Goal: Information Seeking & Learning: Learn about a topic

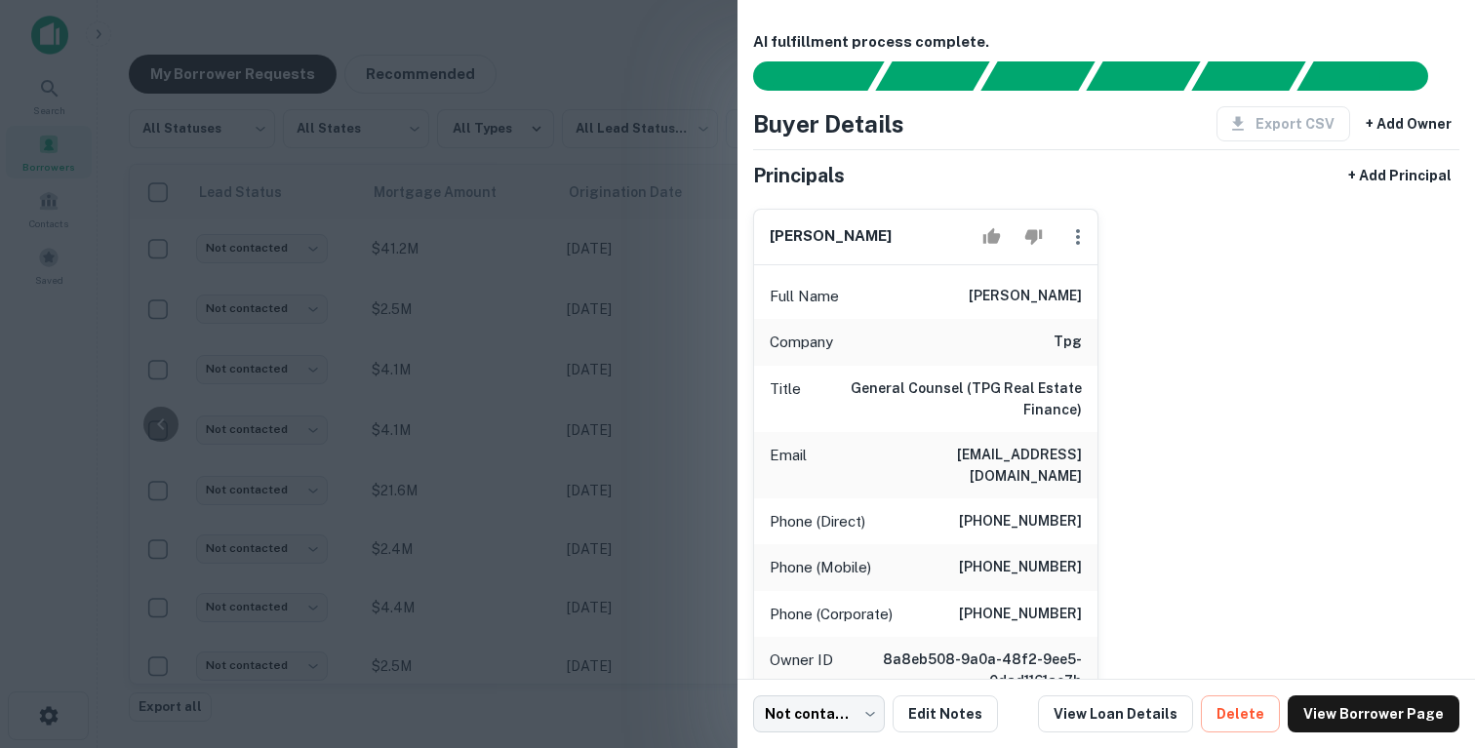
scroll to position [0, 845]
click at [662, 114] on div at bounding box center [737, 374] width 1475 height 748
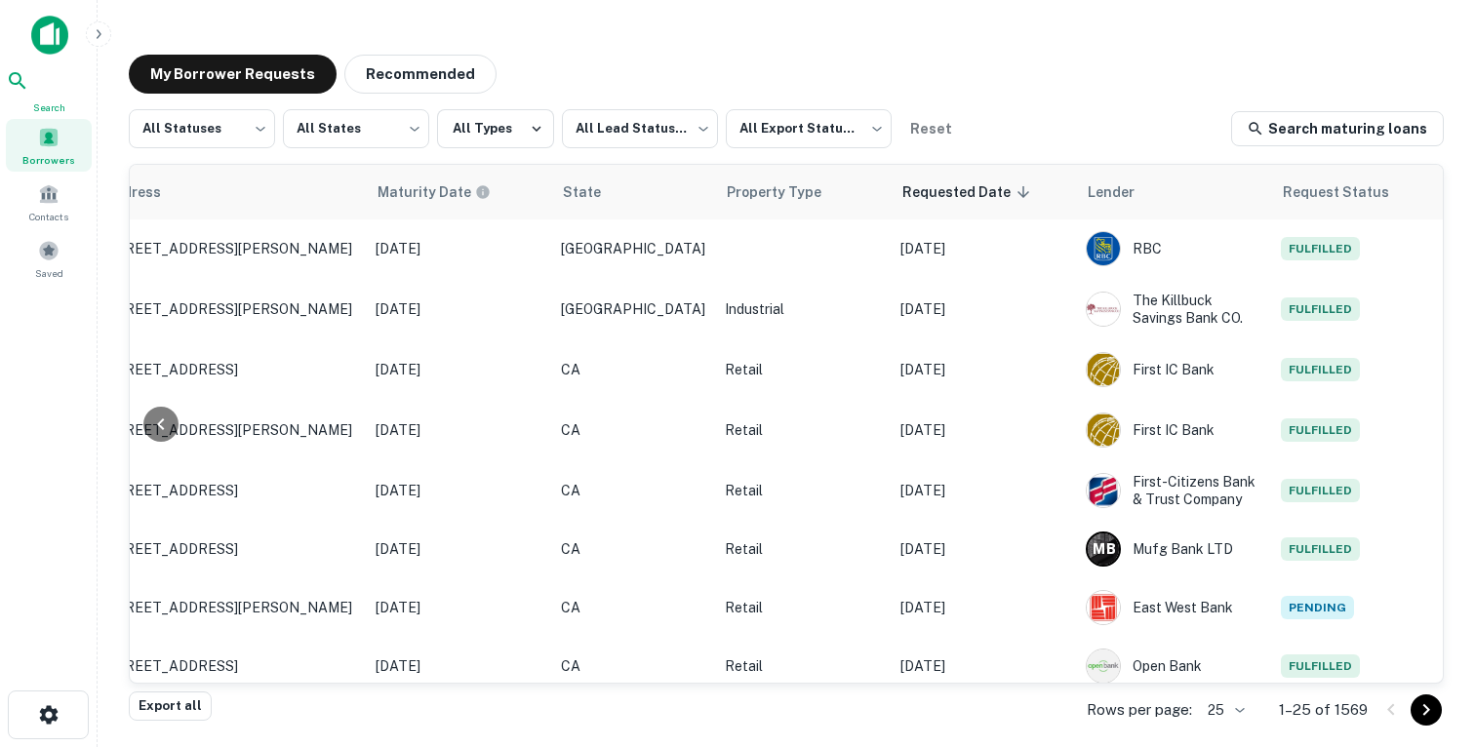
click at [29, 83] on icon at bounding box center [17, 80] width 23 height 23
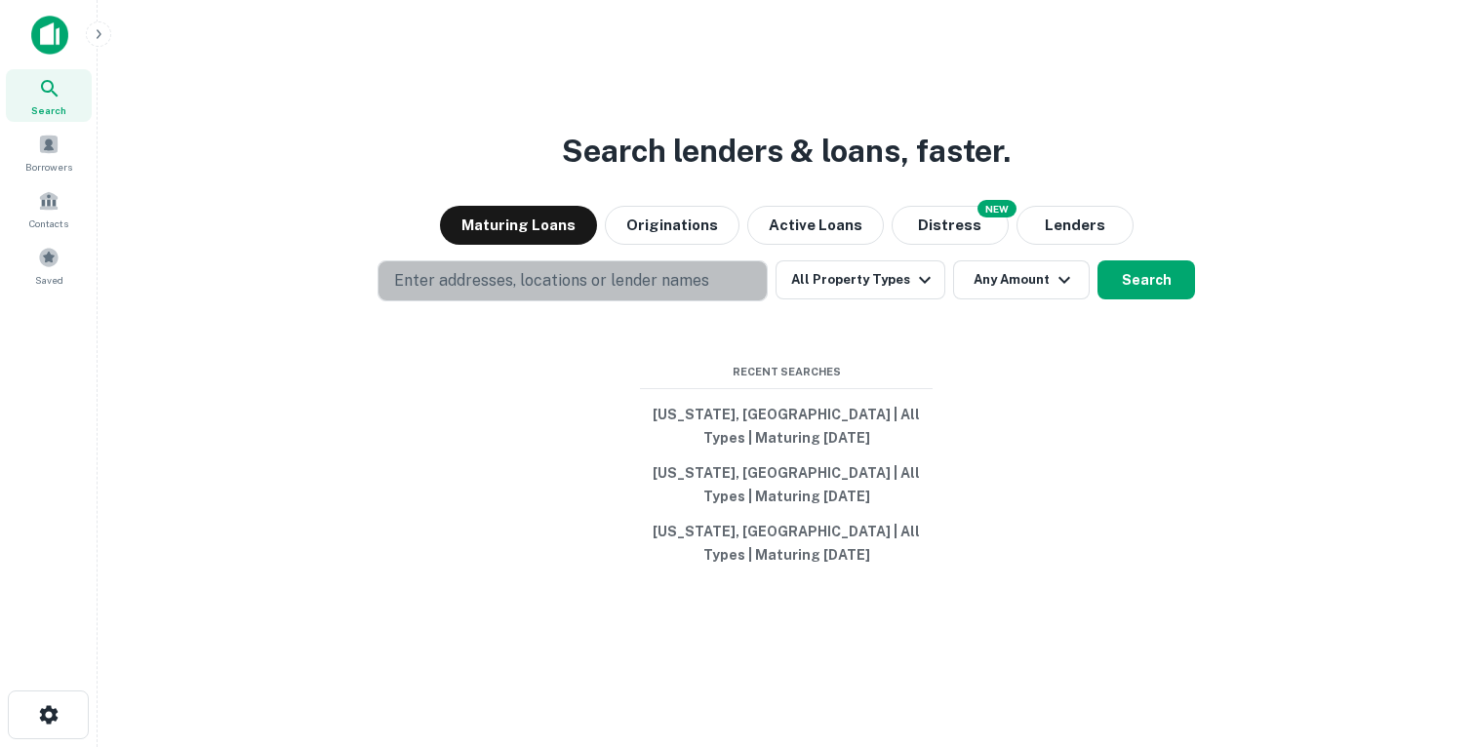
click at [501, 274] on p "Enter addresses, locations or lender names" at bounding box center [551, 280] width 315 height 23
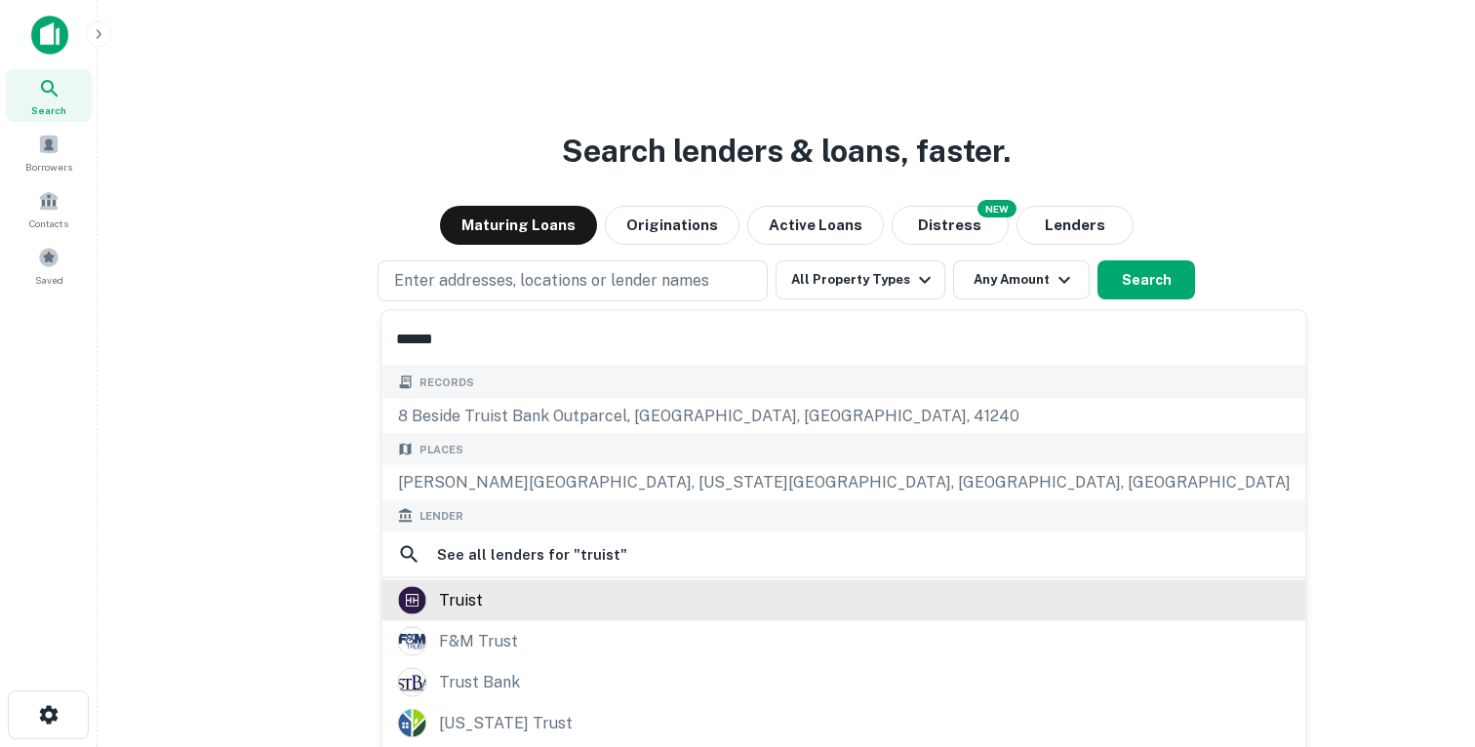
type input "******"
click at [461, 604] on div "truist" at bounding box center [461, 599] width 44 height 29
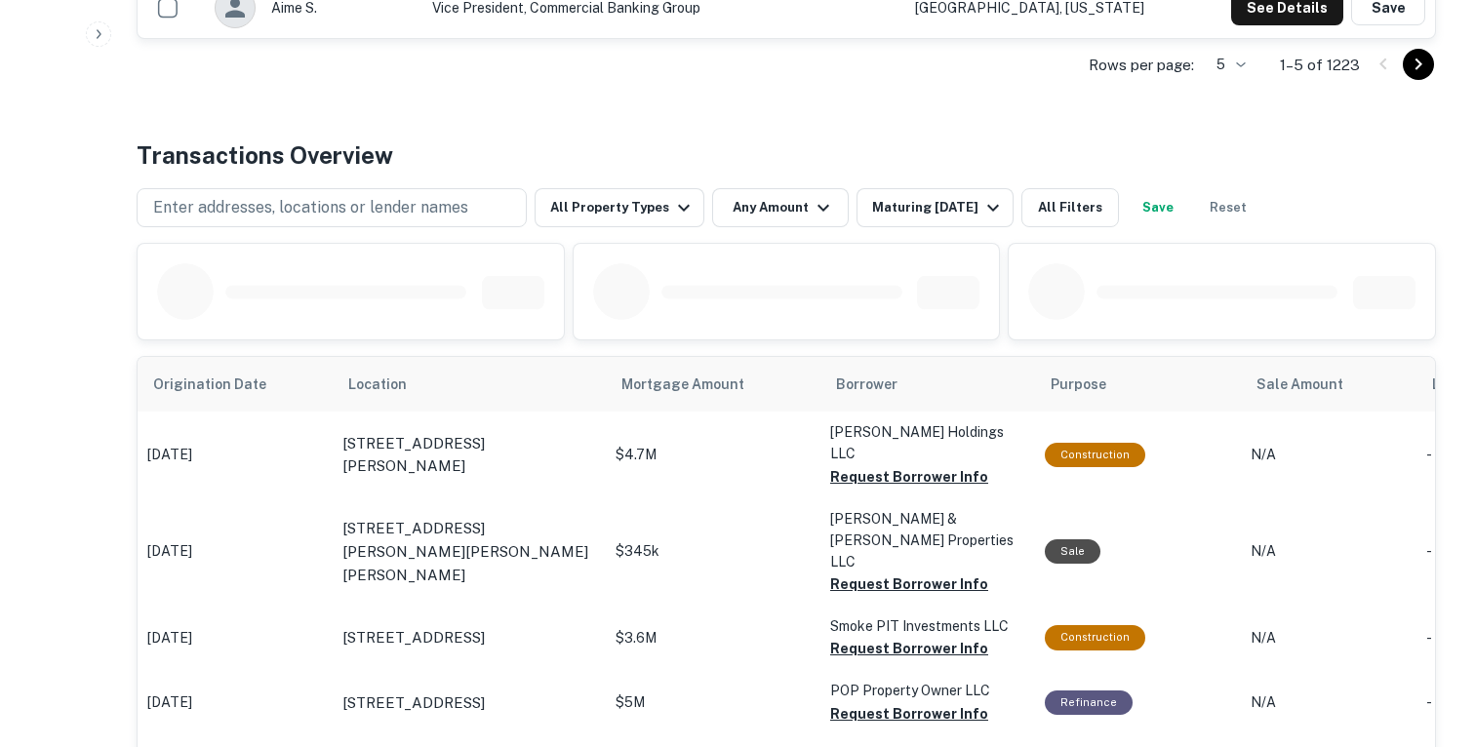
scroll to position [902, 0]
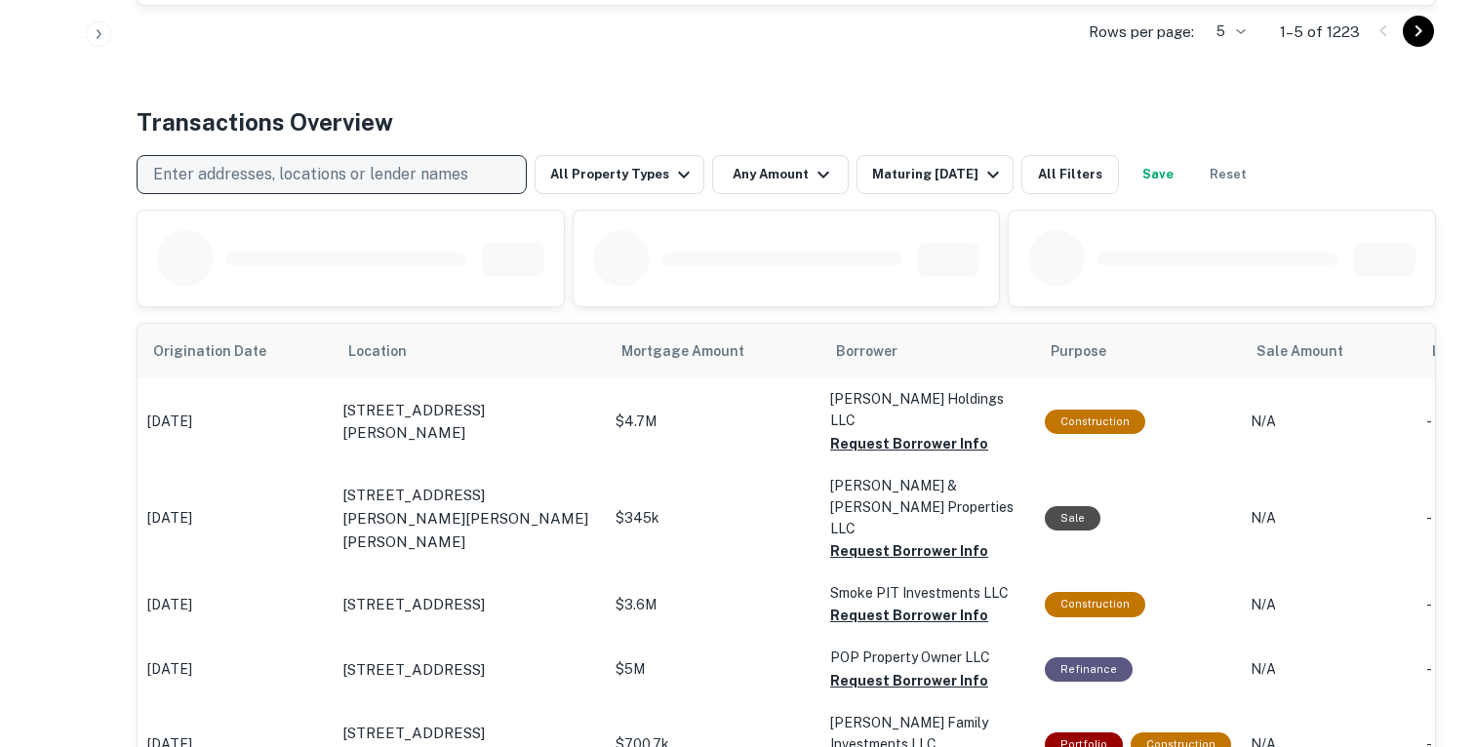
click at [344, 173] on p "Enter addresses, locations or lender names" at bounding box center [310, 174] width 315 height 23
type input "******"
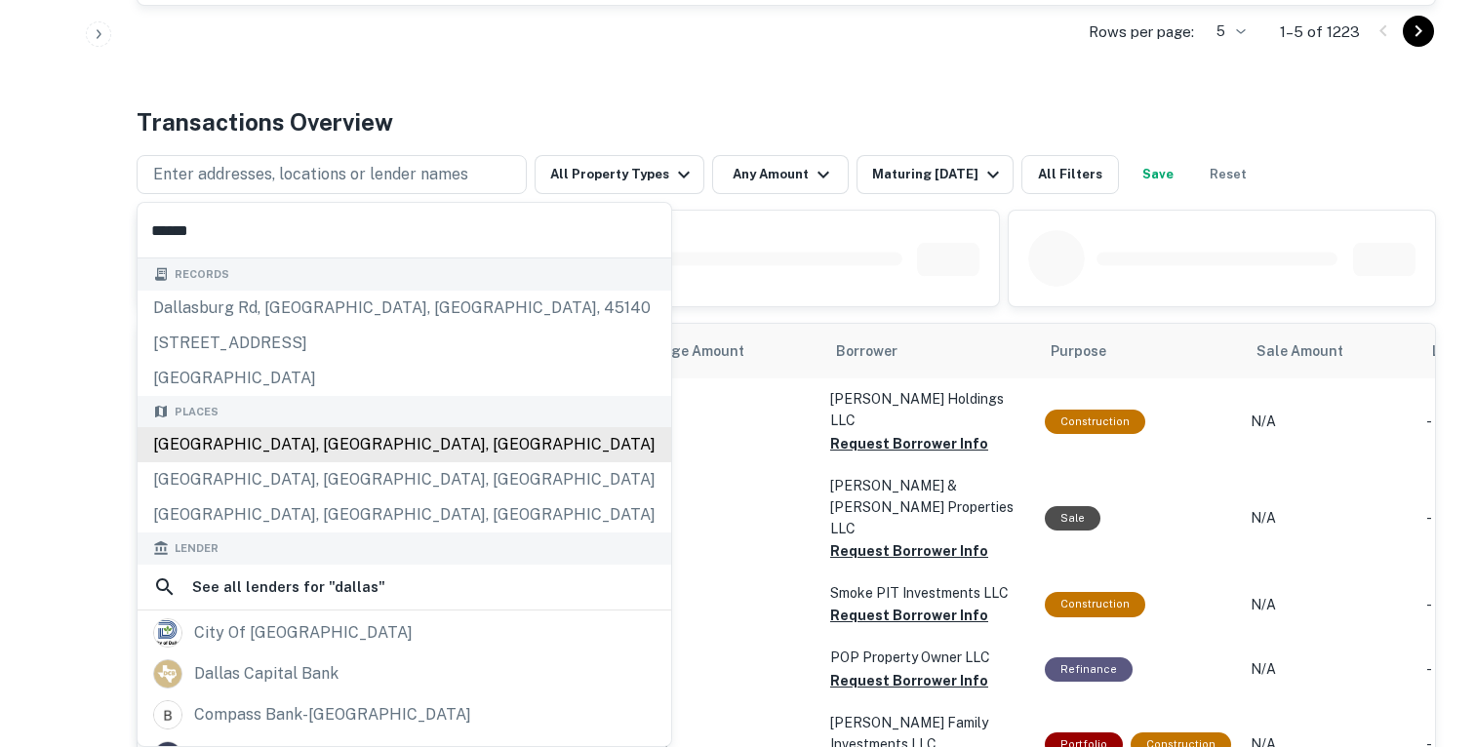
click at [230, 457] on div "[GEOGRAPHIC_DATA], [GEOGRAPHIC_DATA], [GEOGRAPHIC_DATA]" at bounding box center [405, 444] width 534 height 35
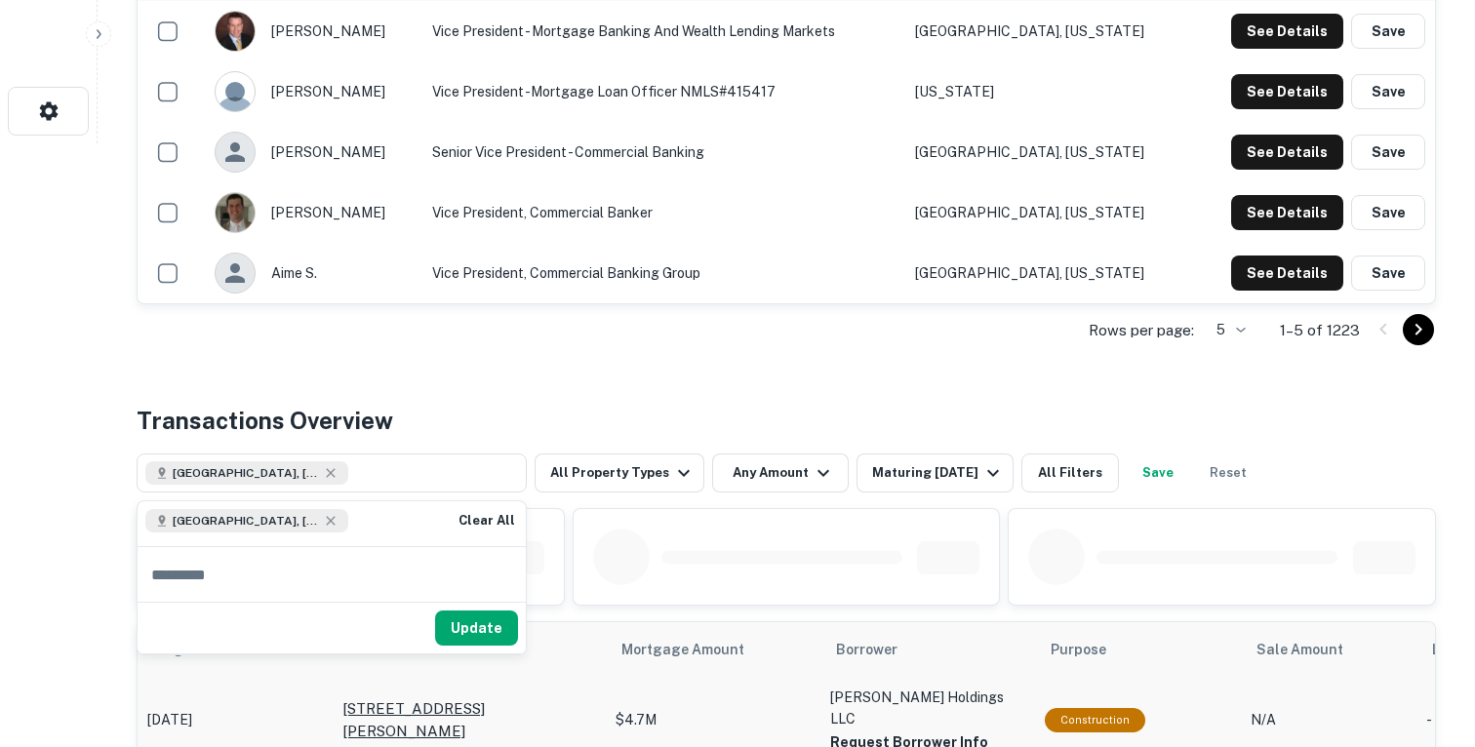
scroll to position [393, 0]
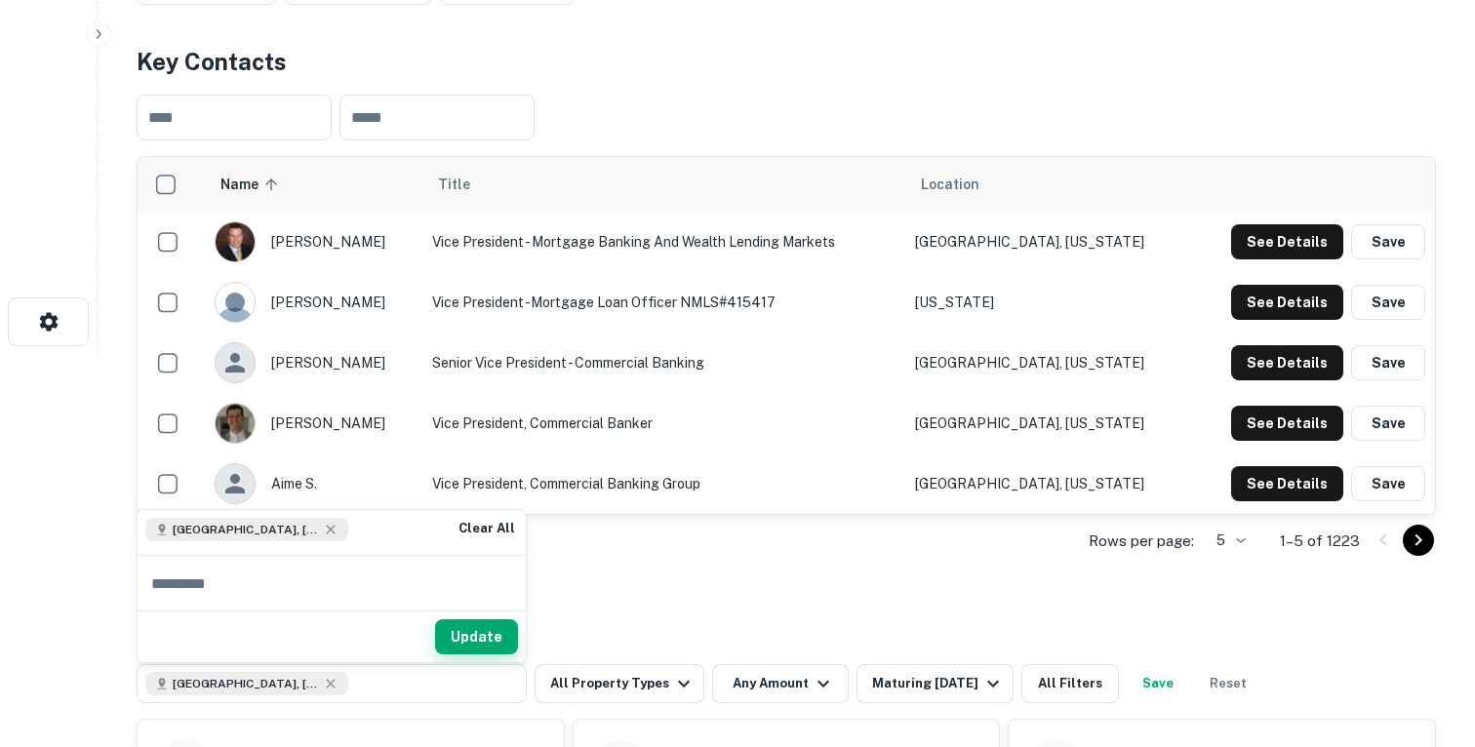
click at [481, 640] on button "Update" at bounding box center [476, 637] width 83 height 35
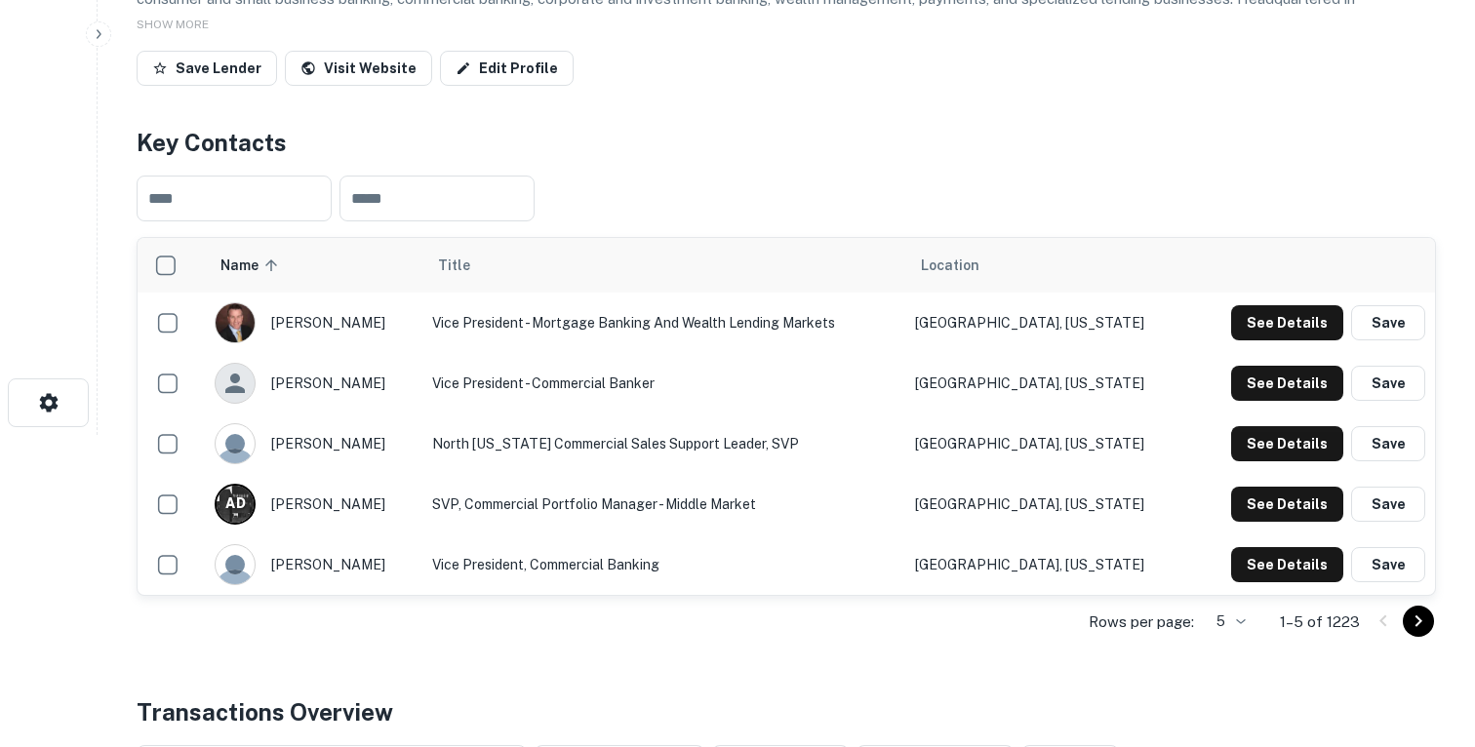
scroll to position [314, 0]
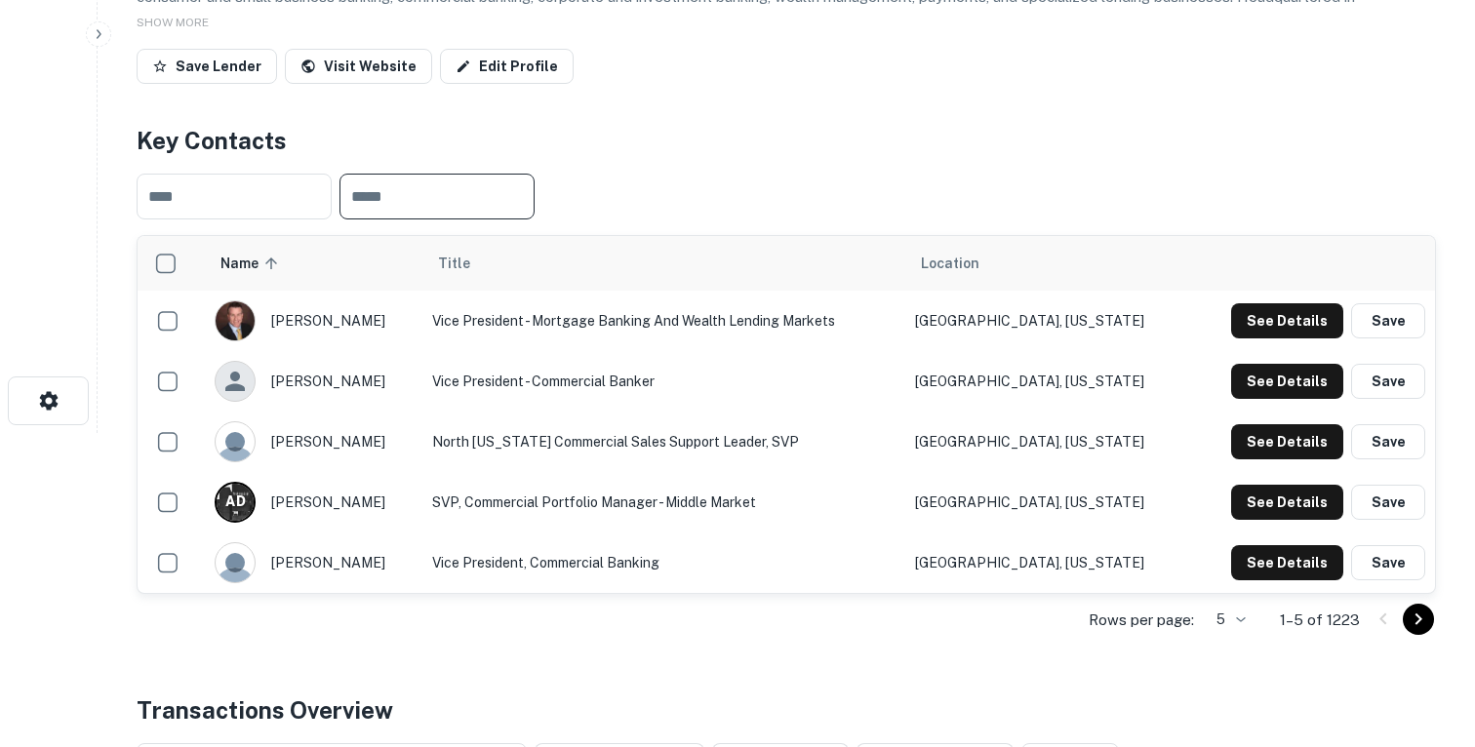
click at [433, 202] on input "text" at bounding box center [437, 197] width 195 height 46
click at [228, 200] on input "text" at bounding box center [234, 197] width 195 height 46
click at [441, 219] on div "​ ​" at bounding box center [786, 196] width 1299 height 77
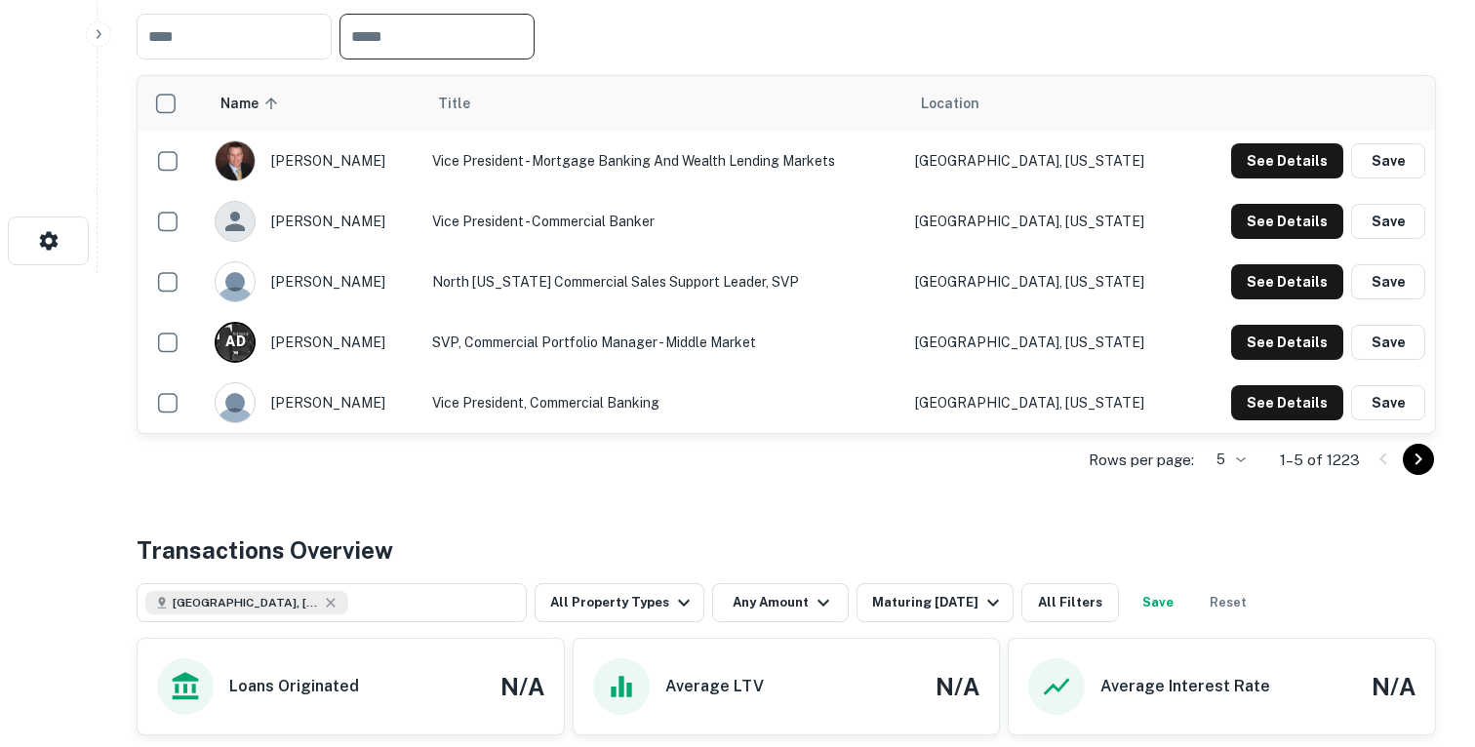
scroll to position [499, 0]
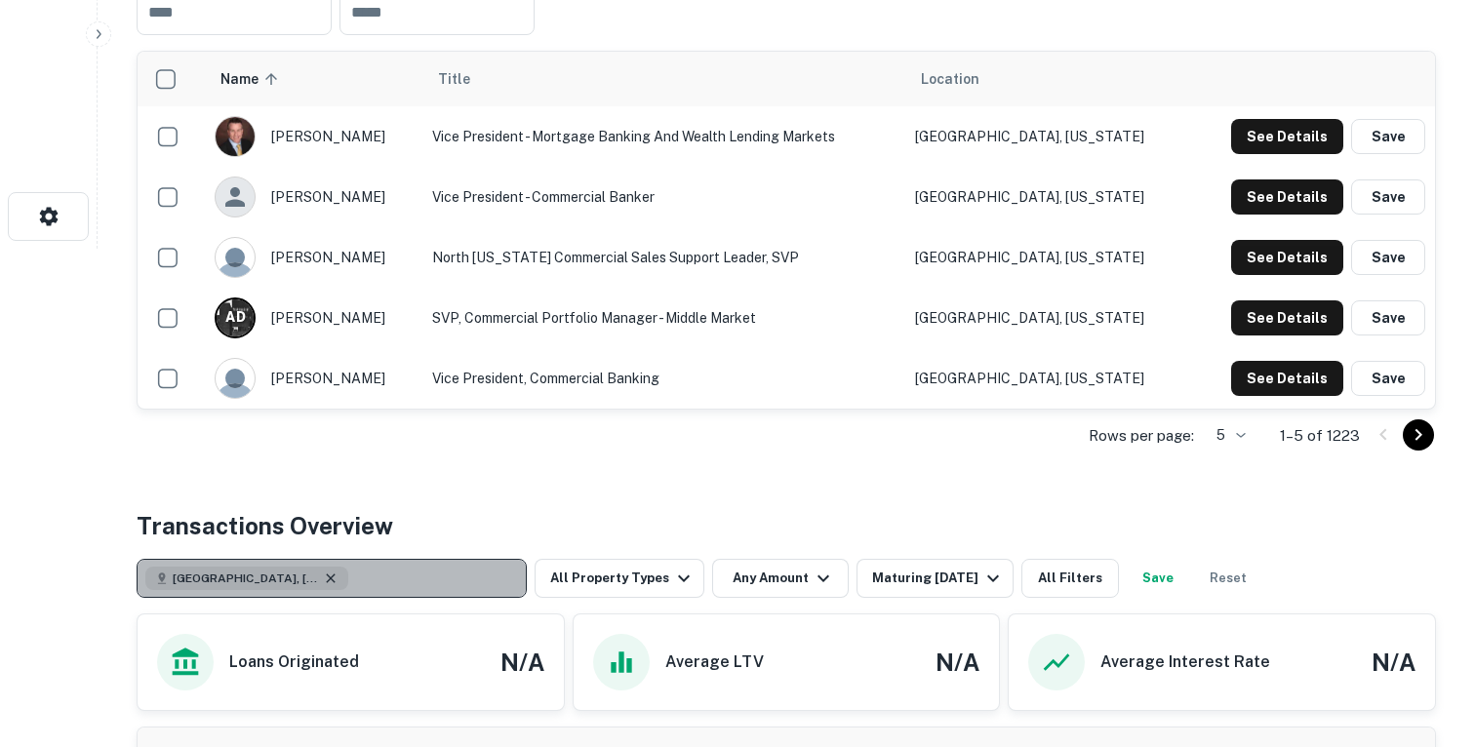
click at [323, 576] on icon "button" at bounding box center [331, 579] width 16 height 16
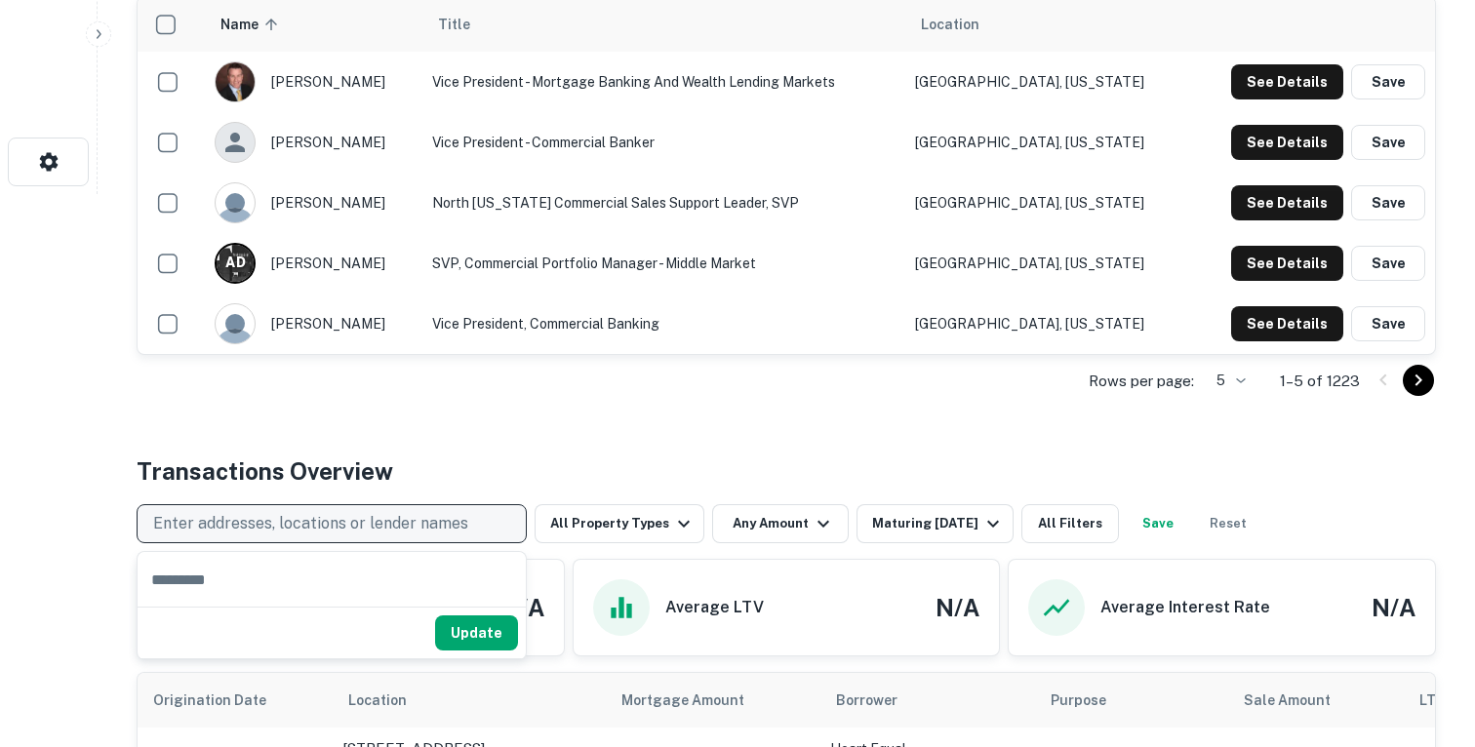
scroll to position [548, 0]
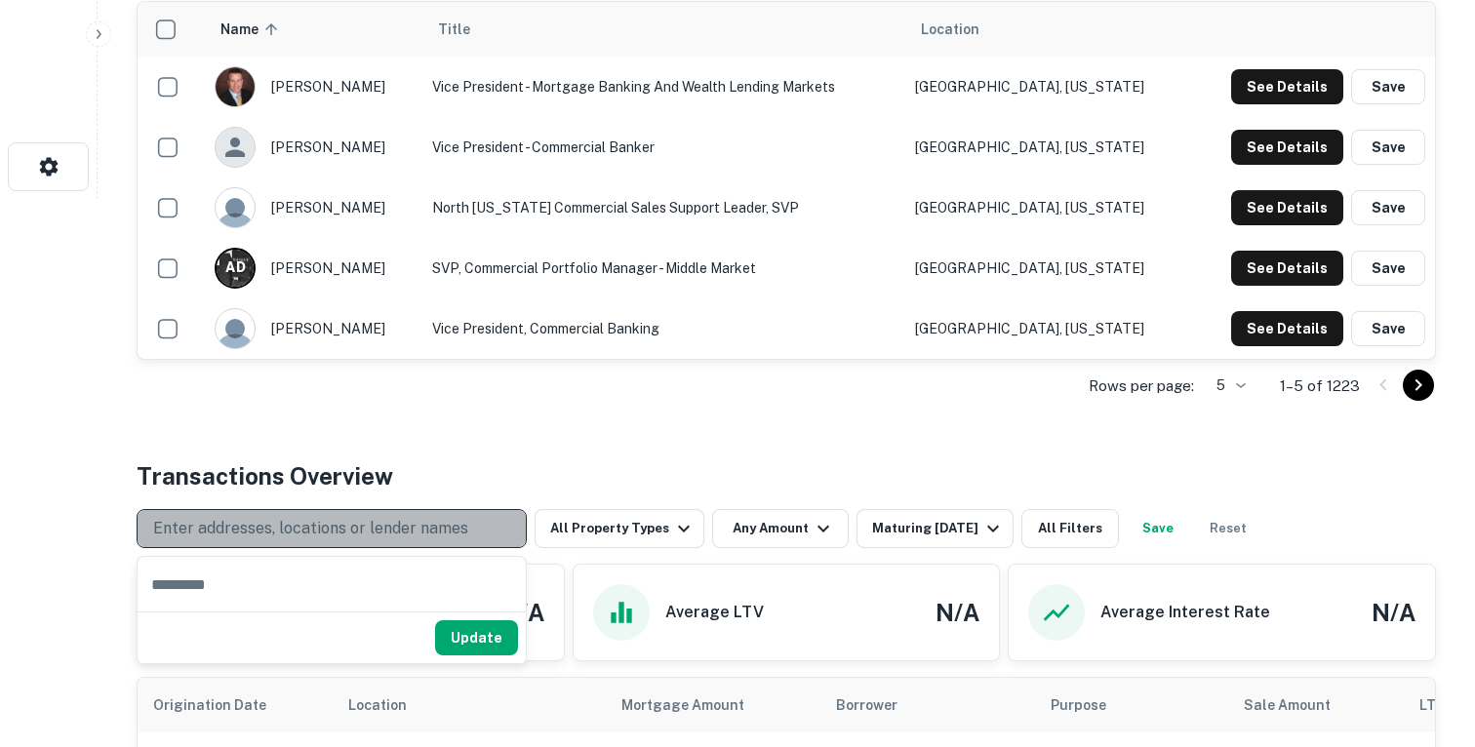
click at [312, 513] on button "Enter addresses, locations or lender names" at bounding box center [332, 528] width 390 height 39
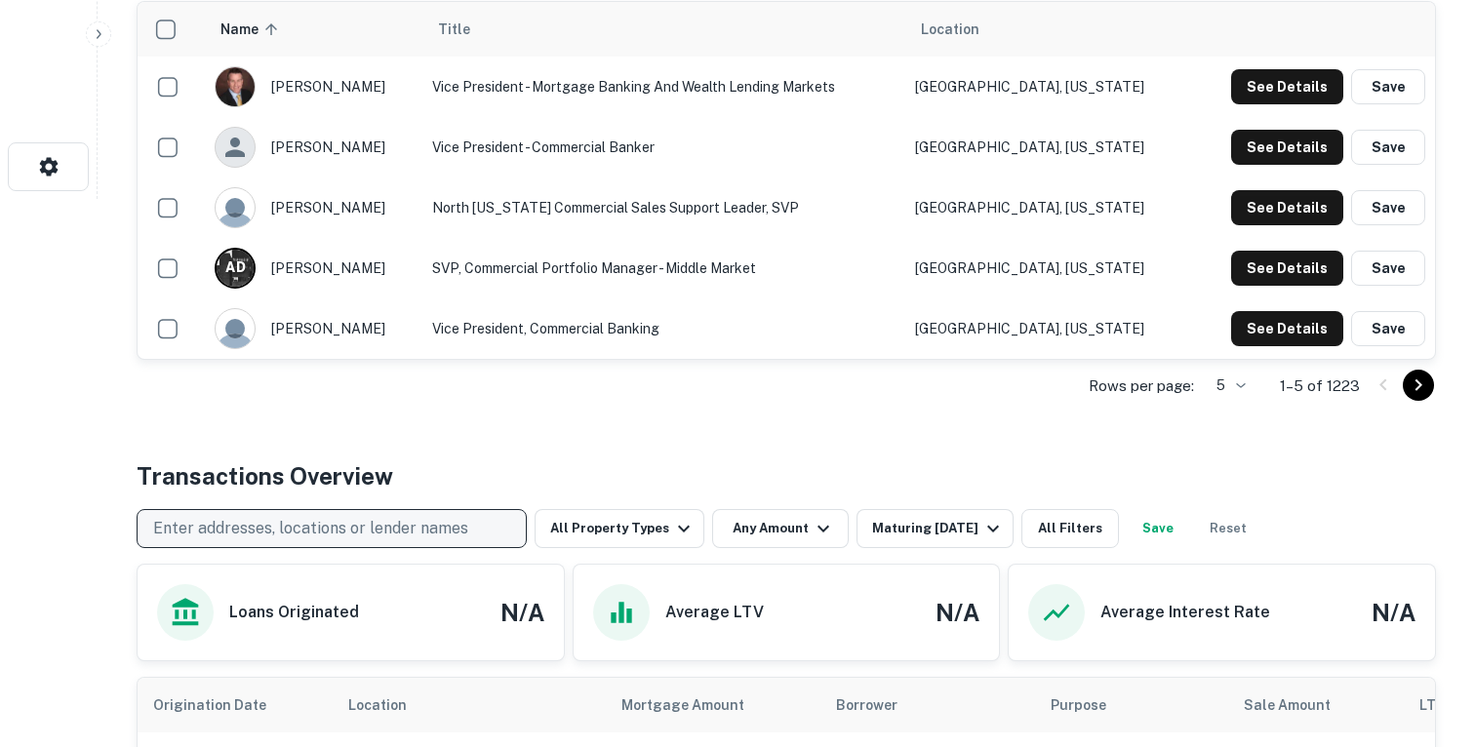
click at [287, 530] on p "Enter addresses, locations or lender names" at bounding box center [310, 528] width 315 height 23
type input "*******"
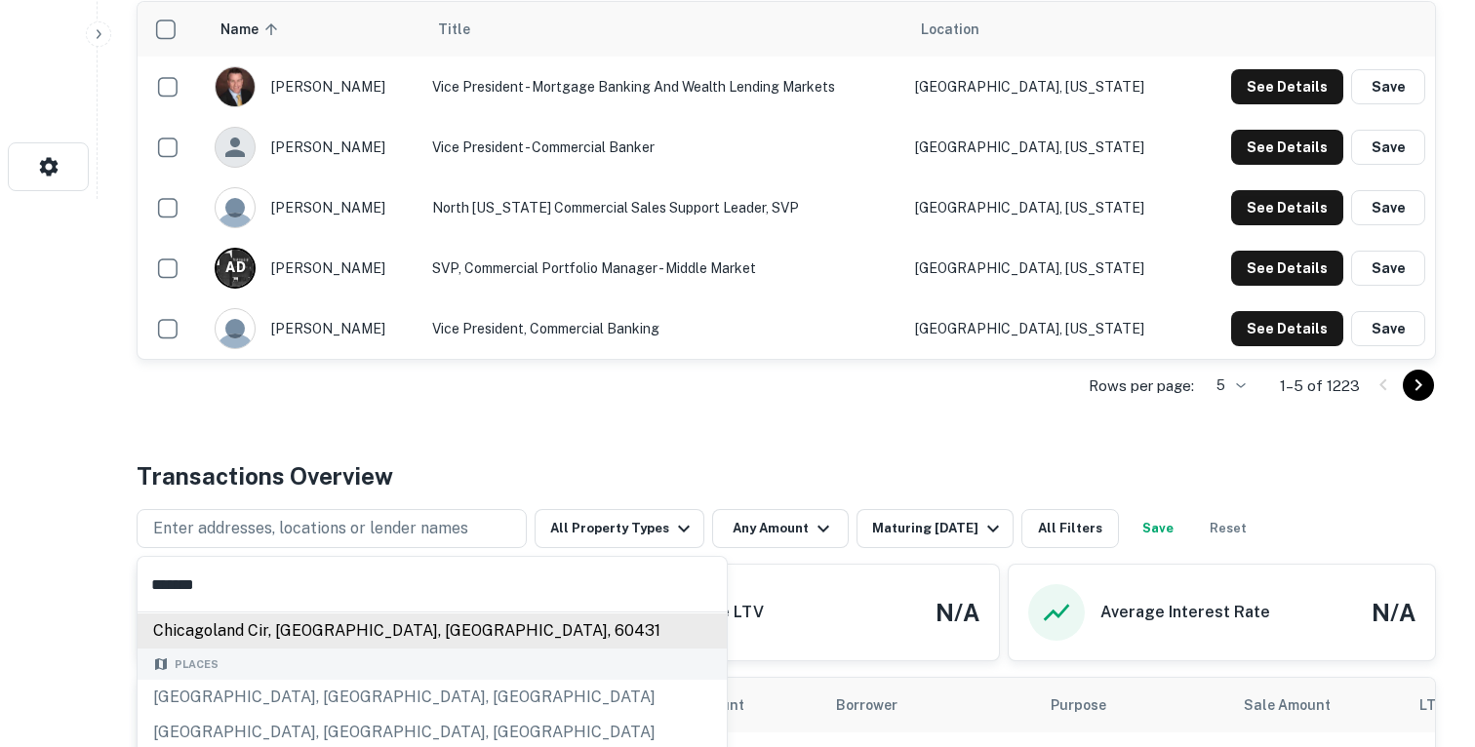
scroll to position [80, 0]
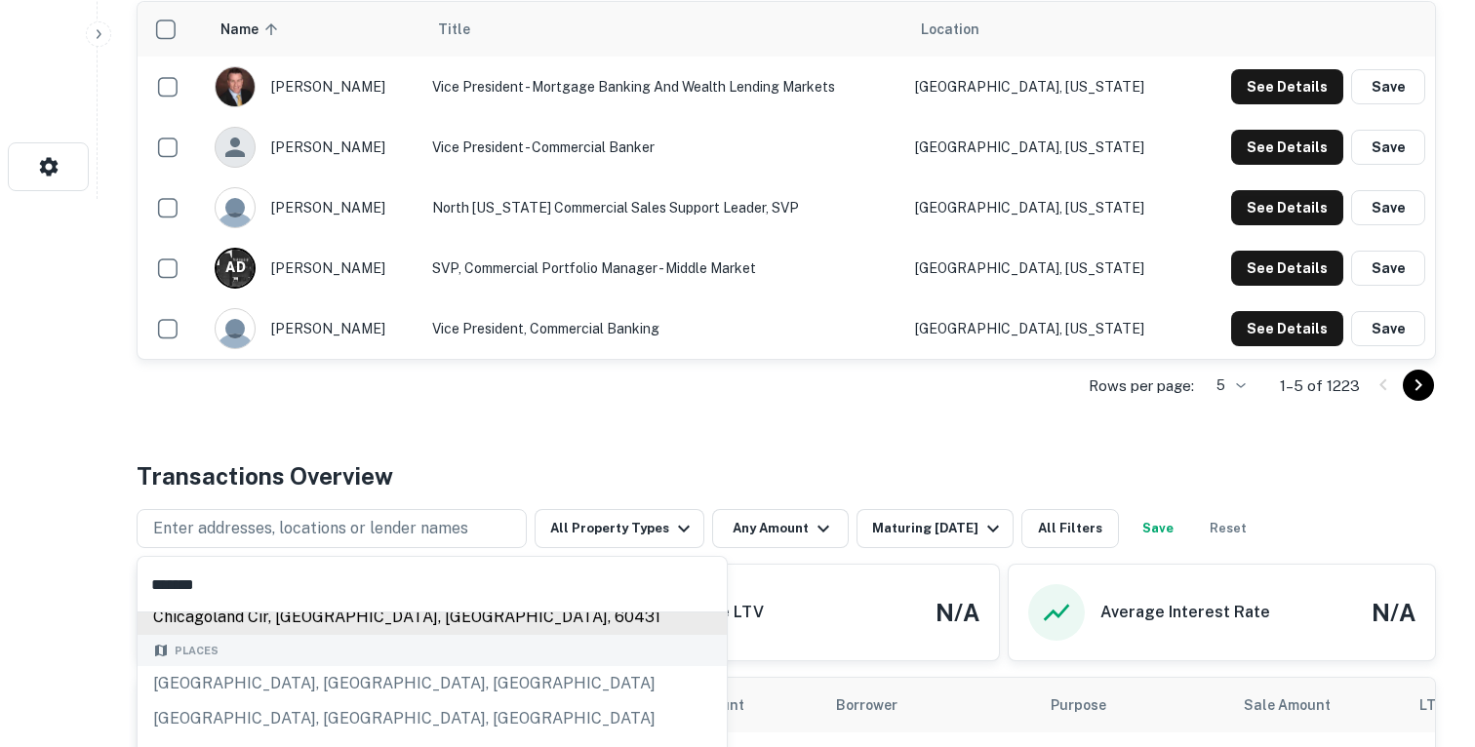
click at [243, 681] on div "[GEOGRAPHIC_DATA], [GEOGRAPHIC_DATA], [GEOGRAPHIC_DATA]" at bounding box center [432, 683] width 589 height 35
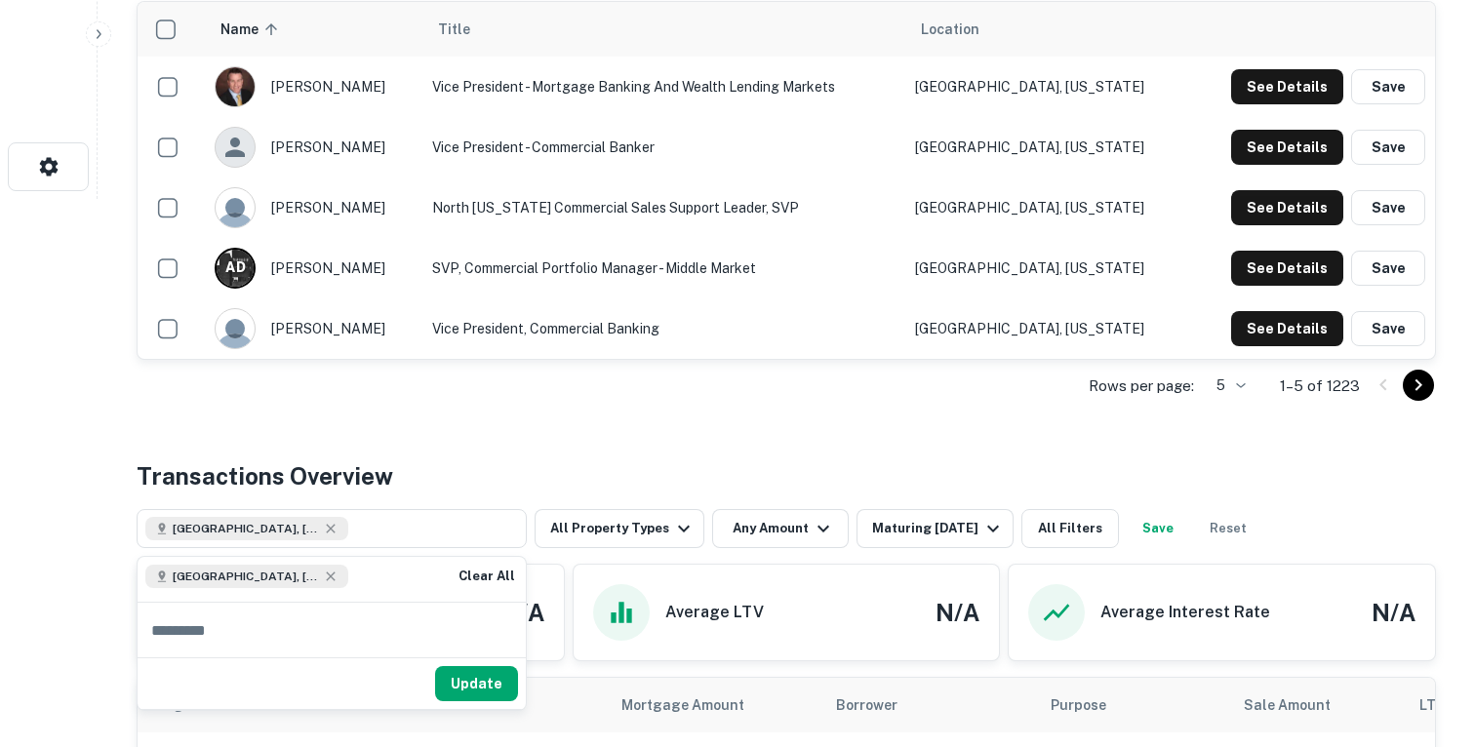
scroll to position [0, 0]
click at [524, 459] on div "Transactions Overview" at bounding box center [786, 476] width 1299 height 35
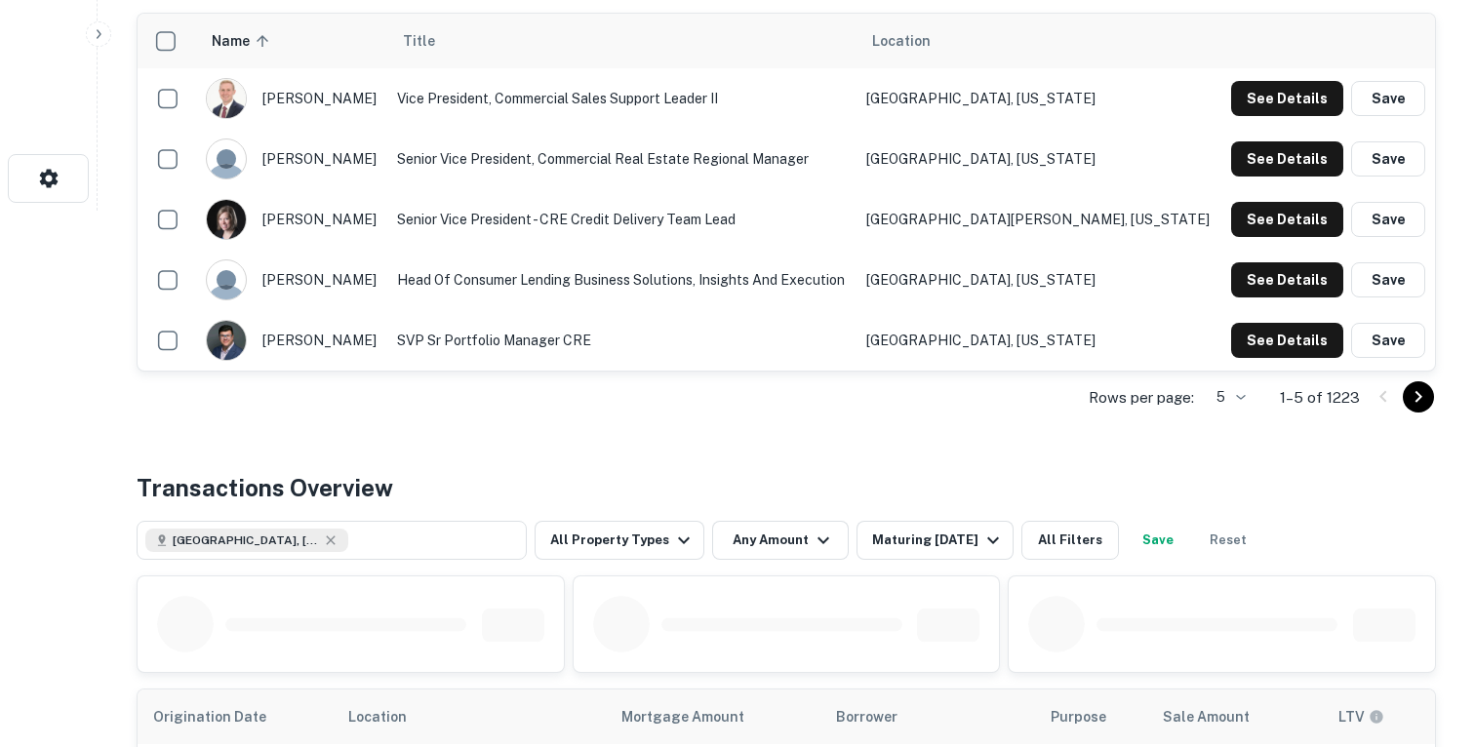
scroll to position [721, 0]
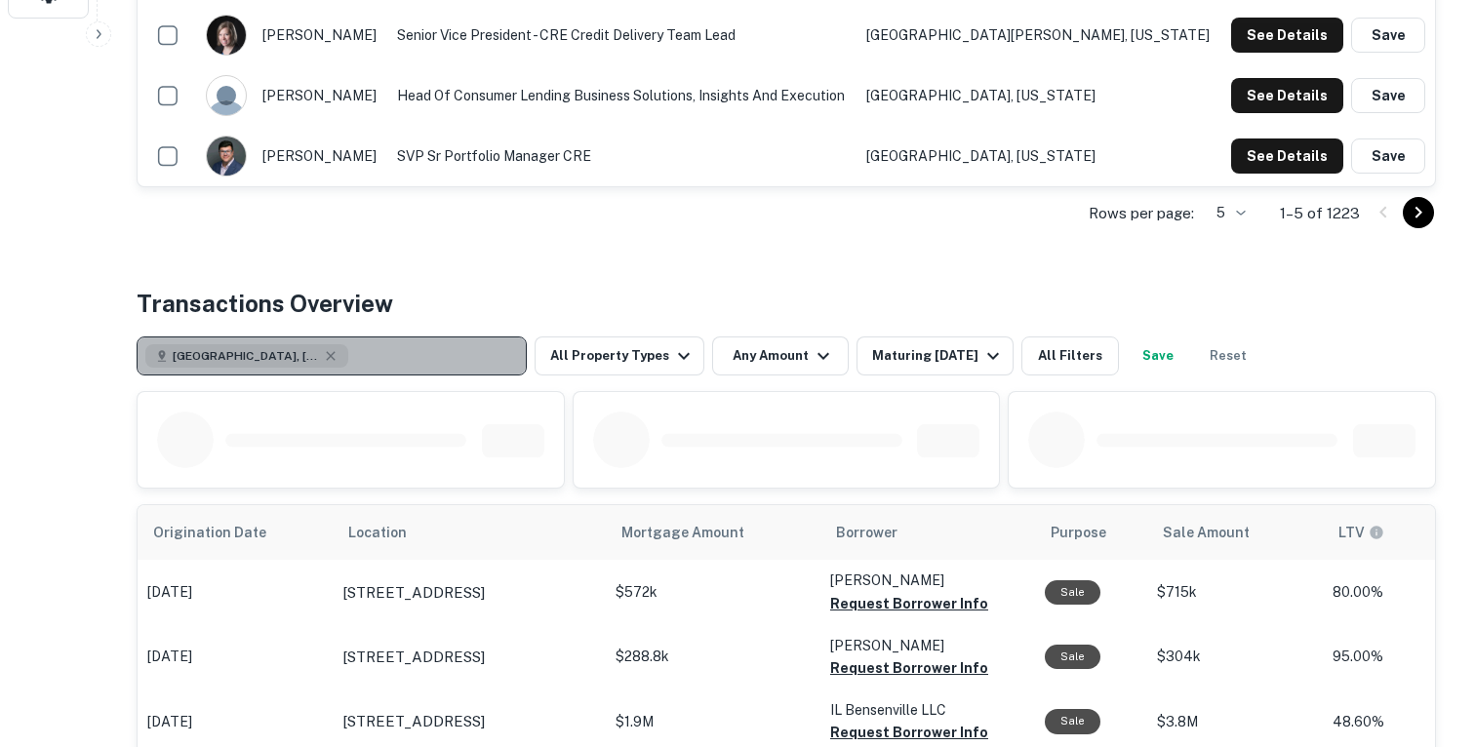
click at [414, 353] on button "[GEOGRAPHIC_DATA], [GEOGRAPHIC_DATA], [GEOGRAPHIC_DATA]" at bounding box center [332, 356] width 390 height 39
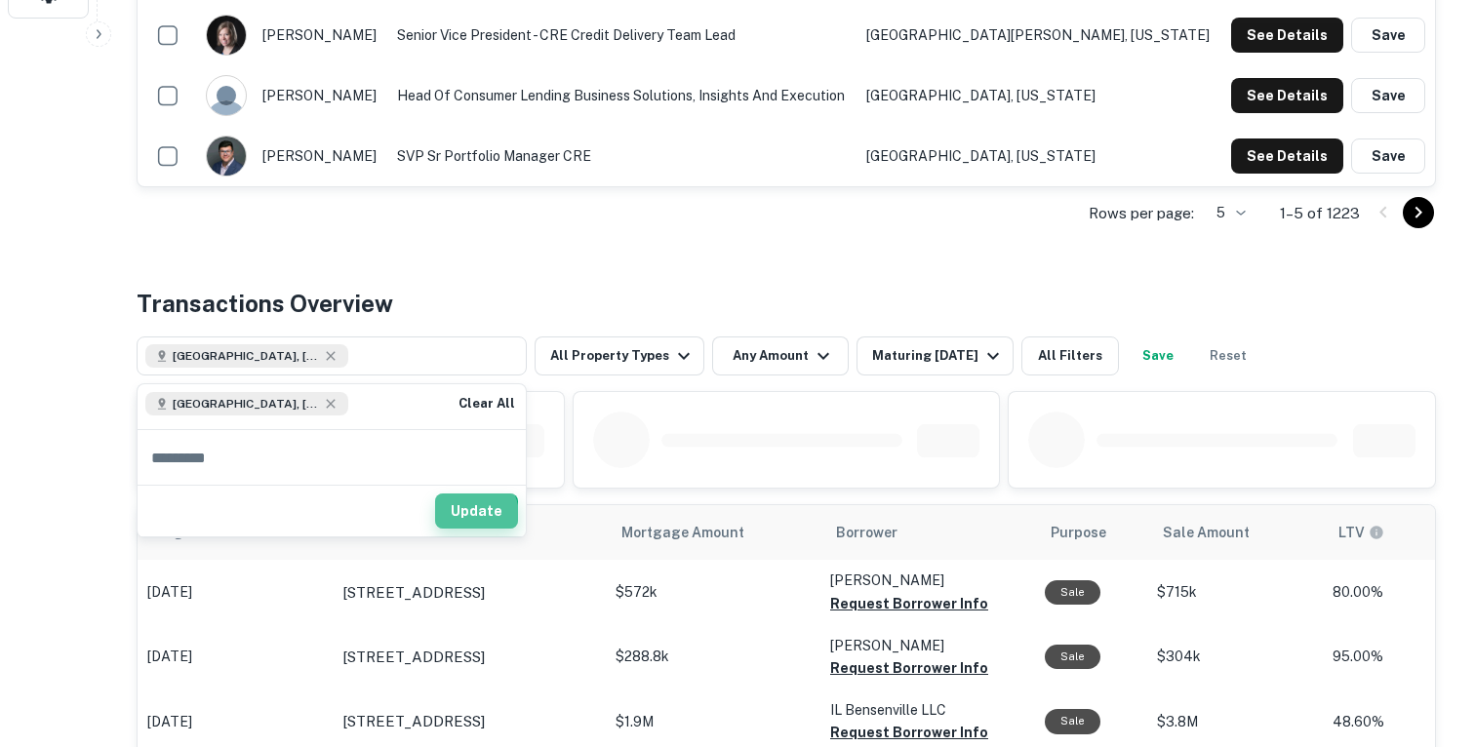
click at [473, 514] on button "Update" at bounding box center [476, 511] width 83 height 35
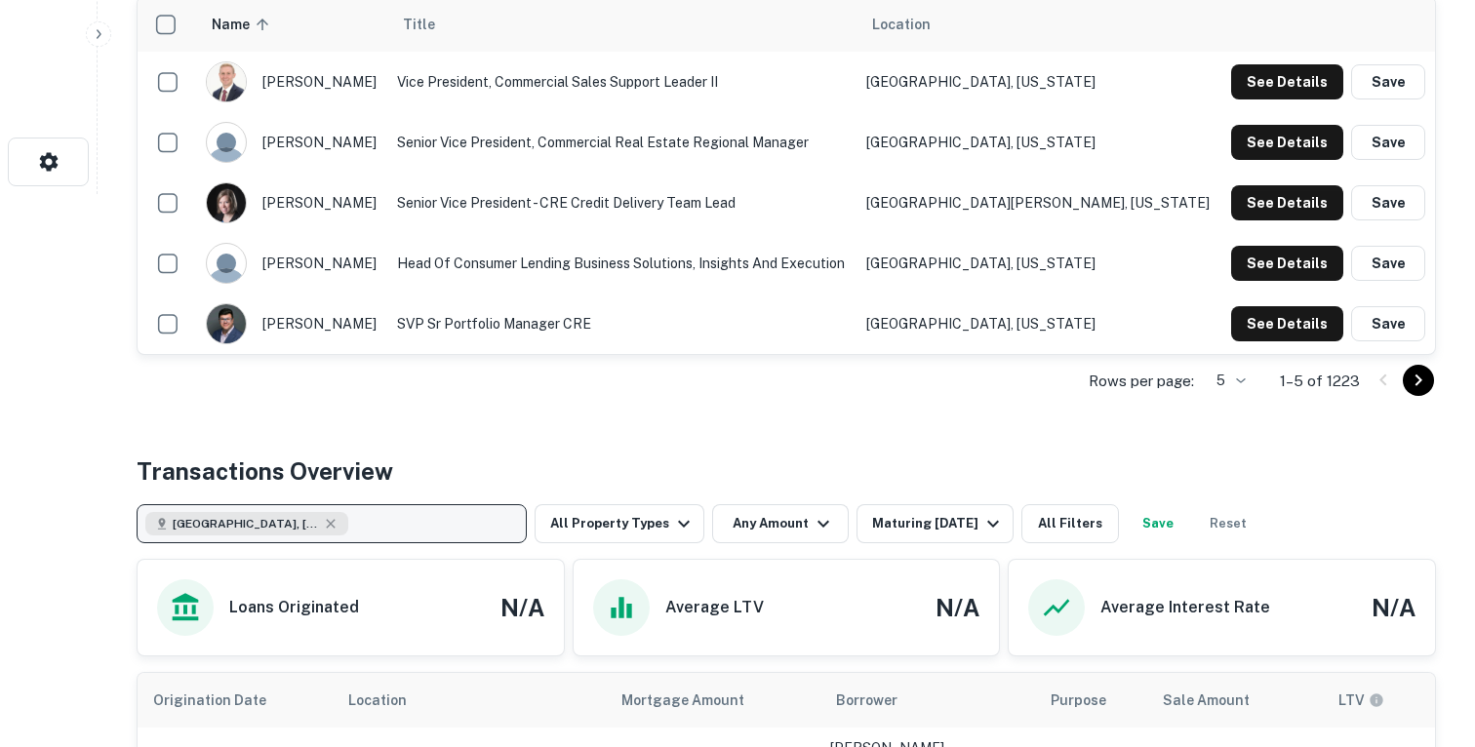
scroll to position [562, 0]
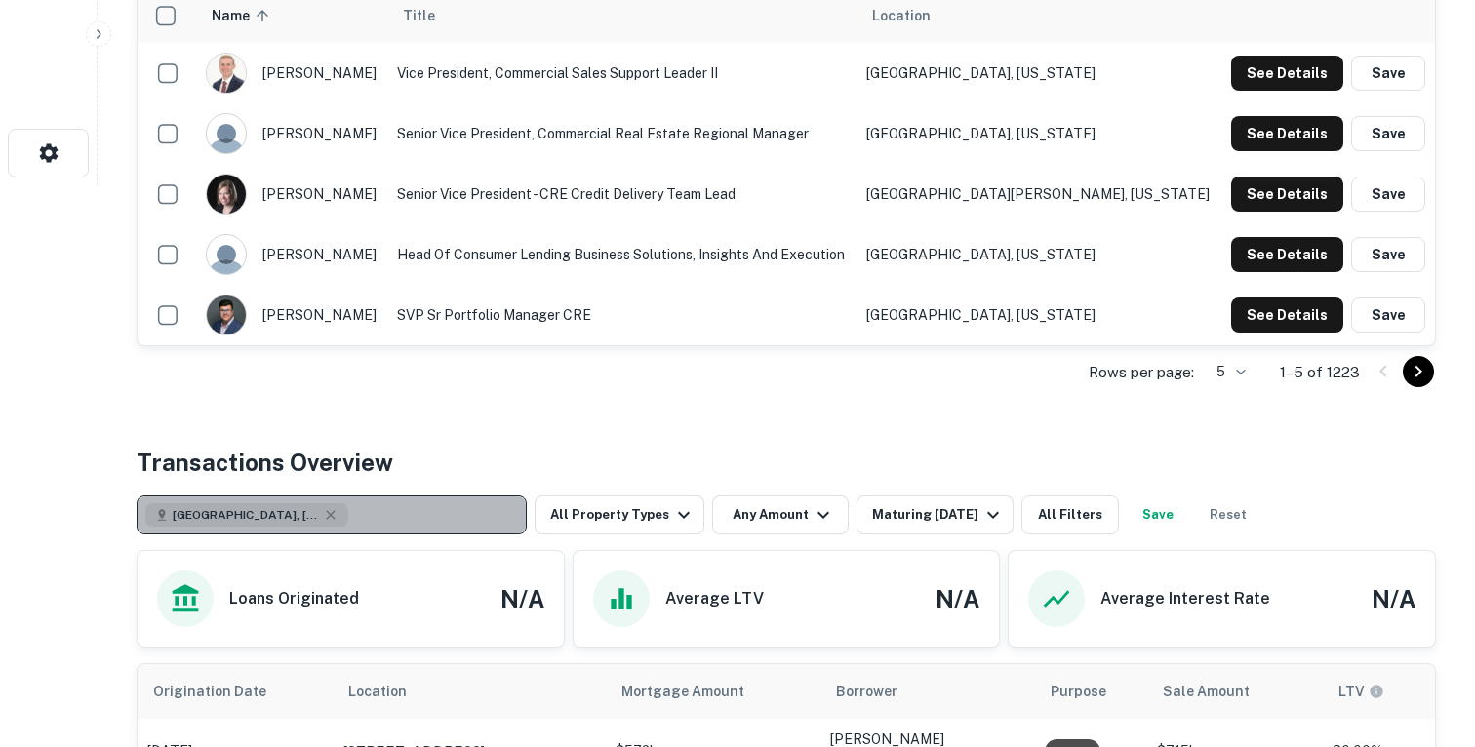
click at [285, 513] on div "[GEOGRAPHIC_DATA], [GEOGRAPHIC_DATA], [GEOGRAPHIC_DATA]" at bounding box center [246, 514] width 203 height 23
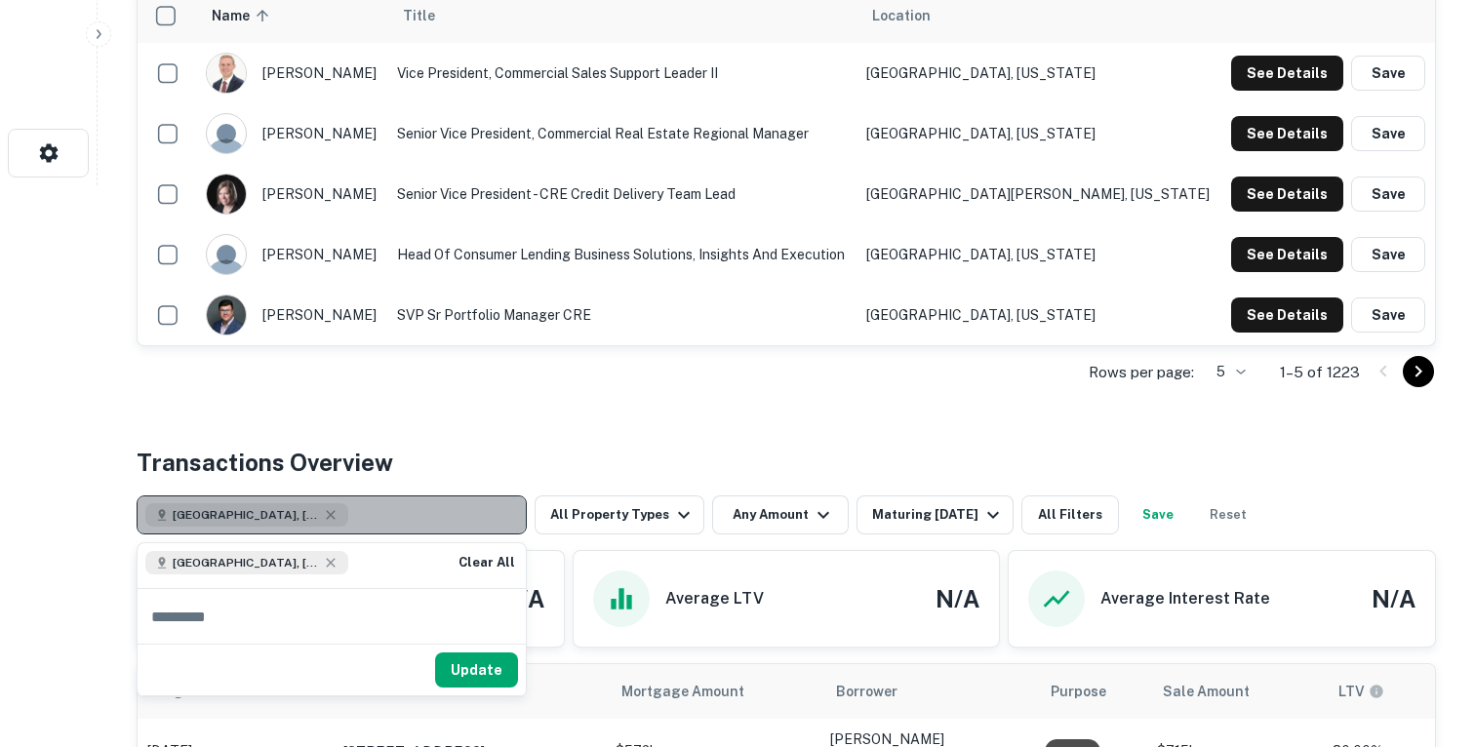
click at [332, 513] on button "[GEOGRAPHIC_DATA], [GEOGRAPHIC_DATA], [GEOGRAPHIC_DATA]" at bounding box center [332, 515] width 390 height 39
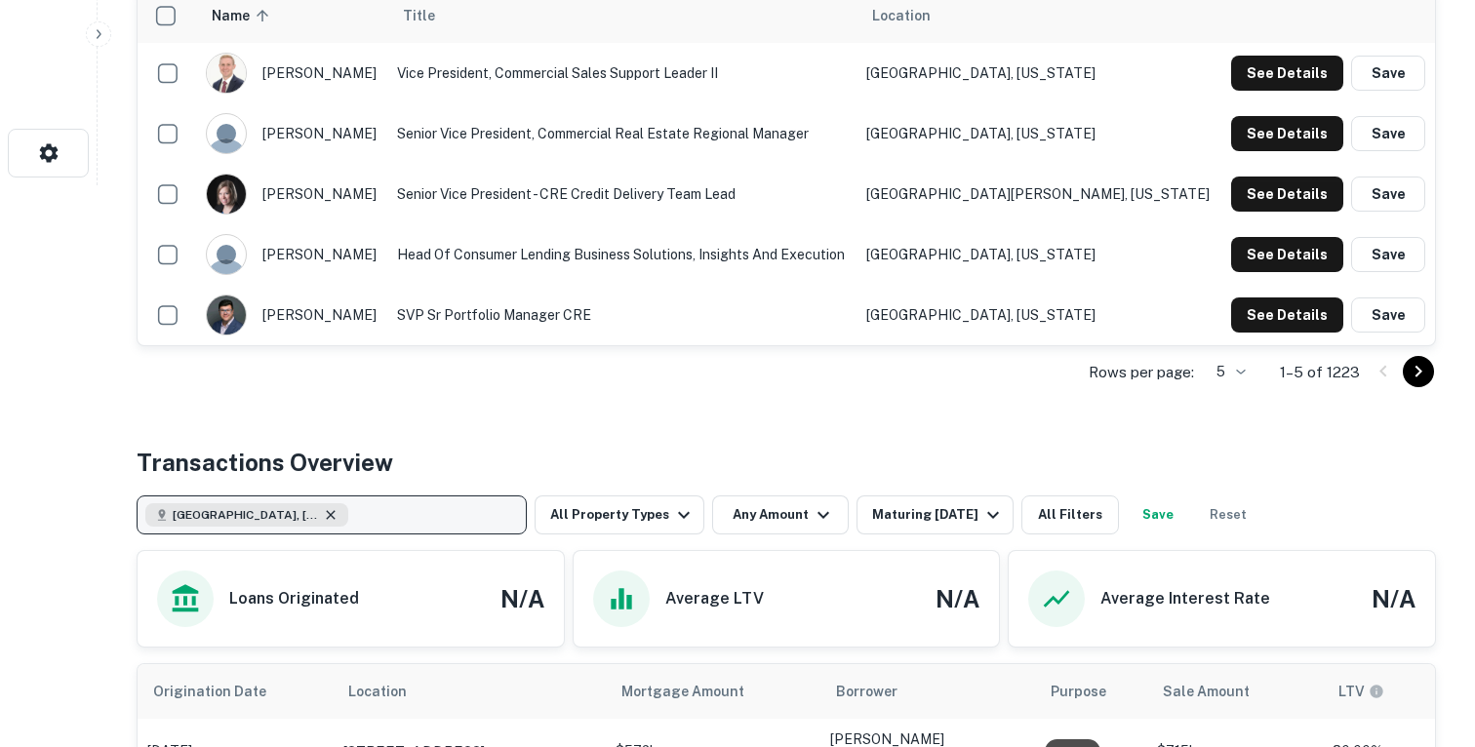
click at [323, 520] on icon "button" at bounding box center [331, 515] width 16 height 16
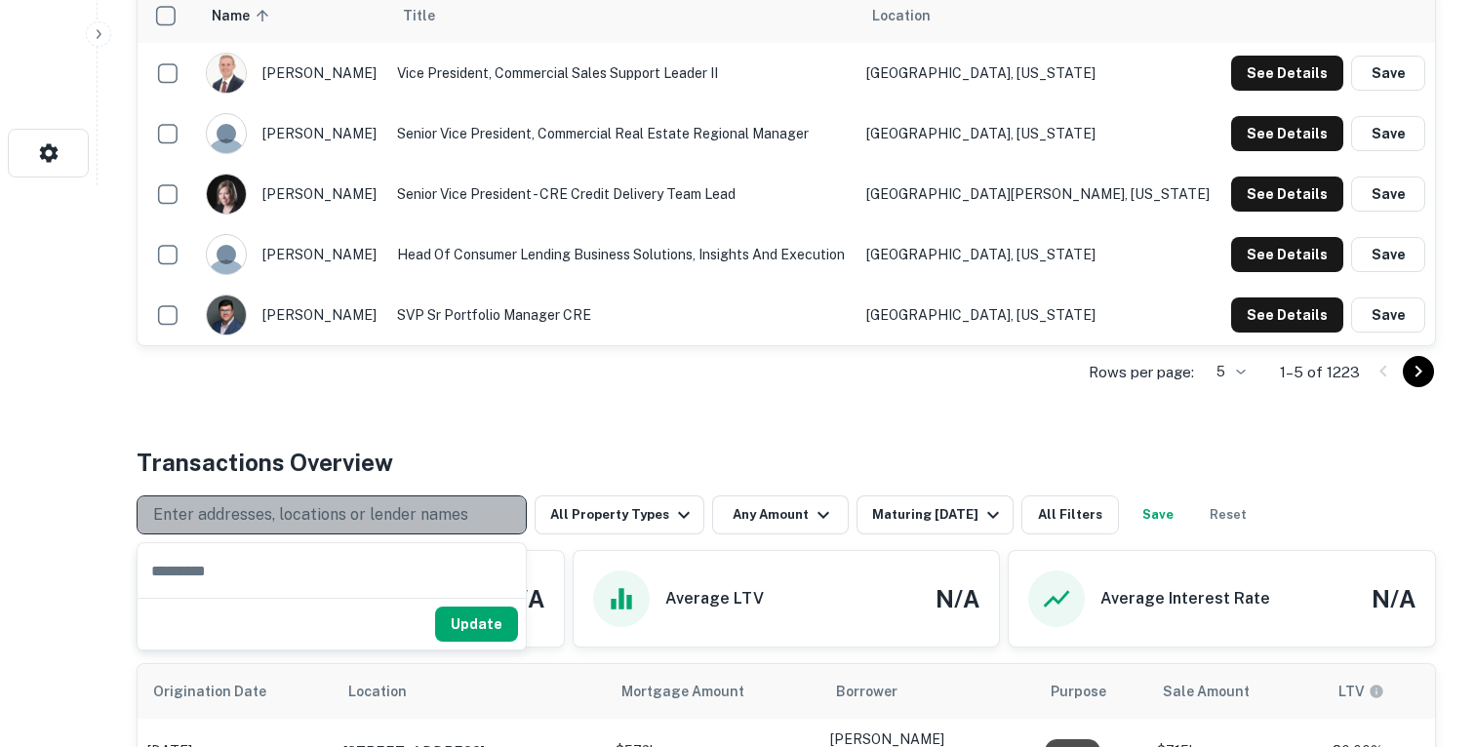
click at [279, 514] on p "Enter addresses, locations or lender names" at bounding box center [310, 514] width 315 height 23
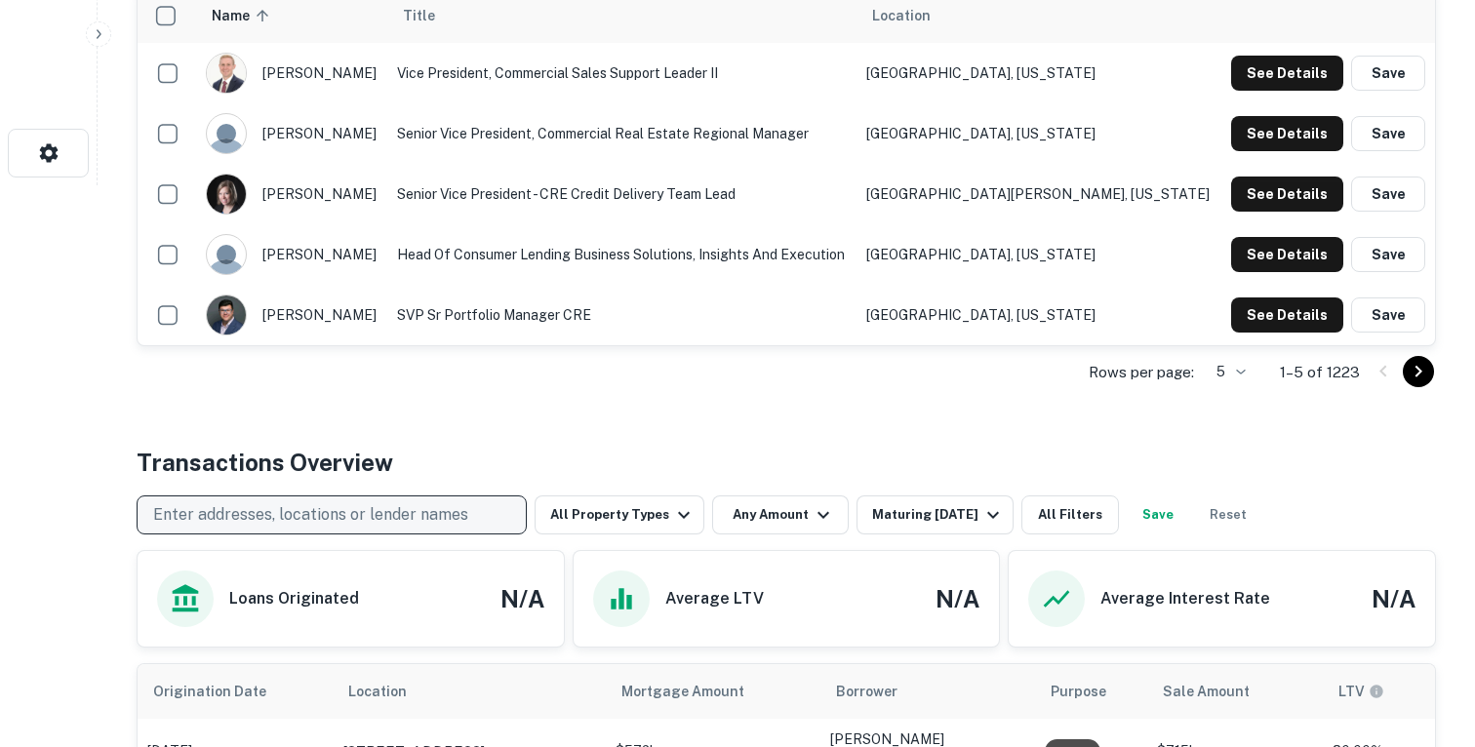
click at [279, 513] on p "Enter addresses, locations or lender names" at bounding box center [310, 514] width 315 height 23
type input "**********"
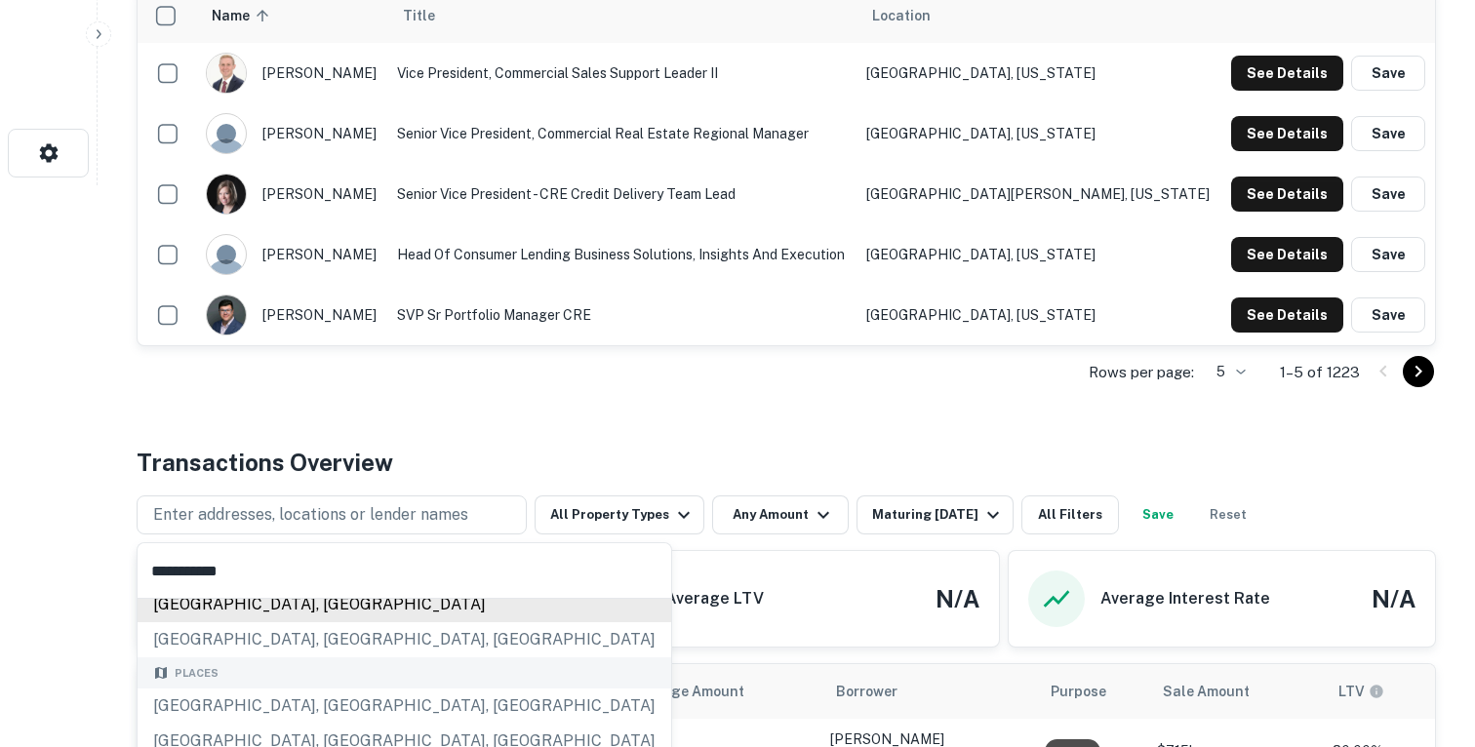
scroll to position [185, 0]
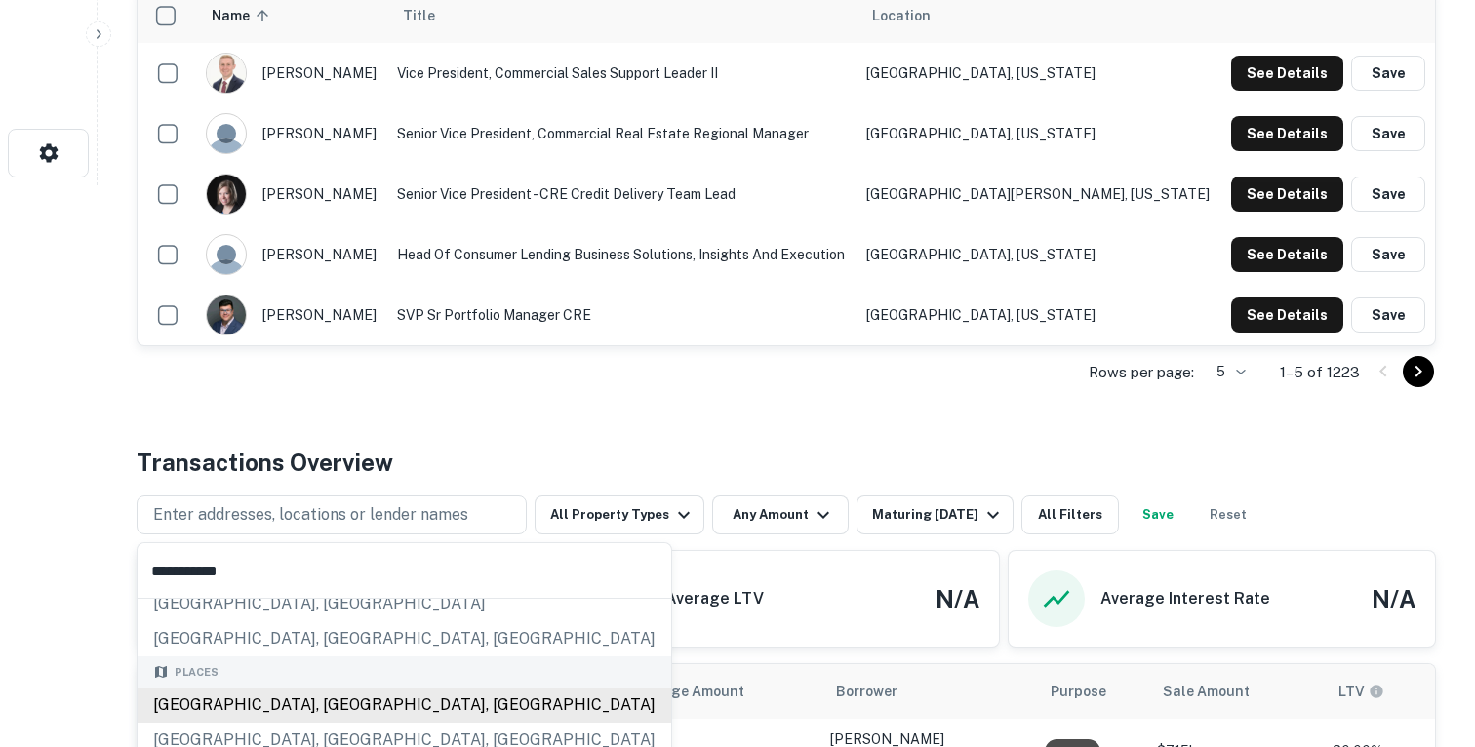
click at [264, 704] on div "[GEOGRAPHIC_DATA], [GEOGRAPHIC_DATA], [GEOGRAPHIC_DATA]" at bounding box center [405, 705] width 534 height 35
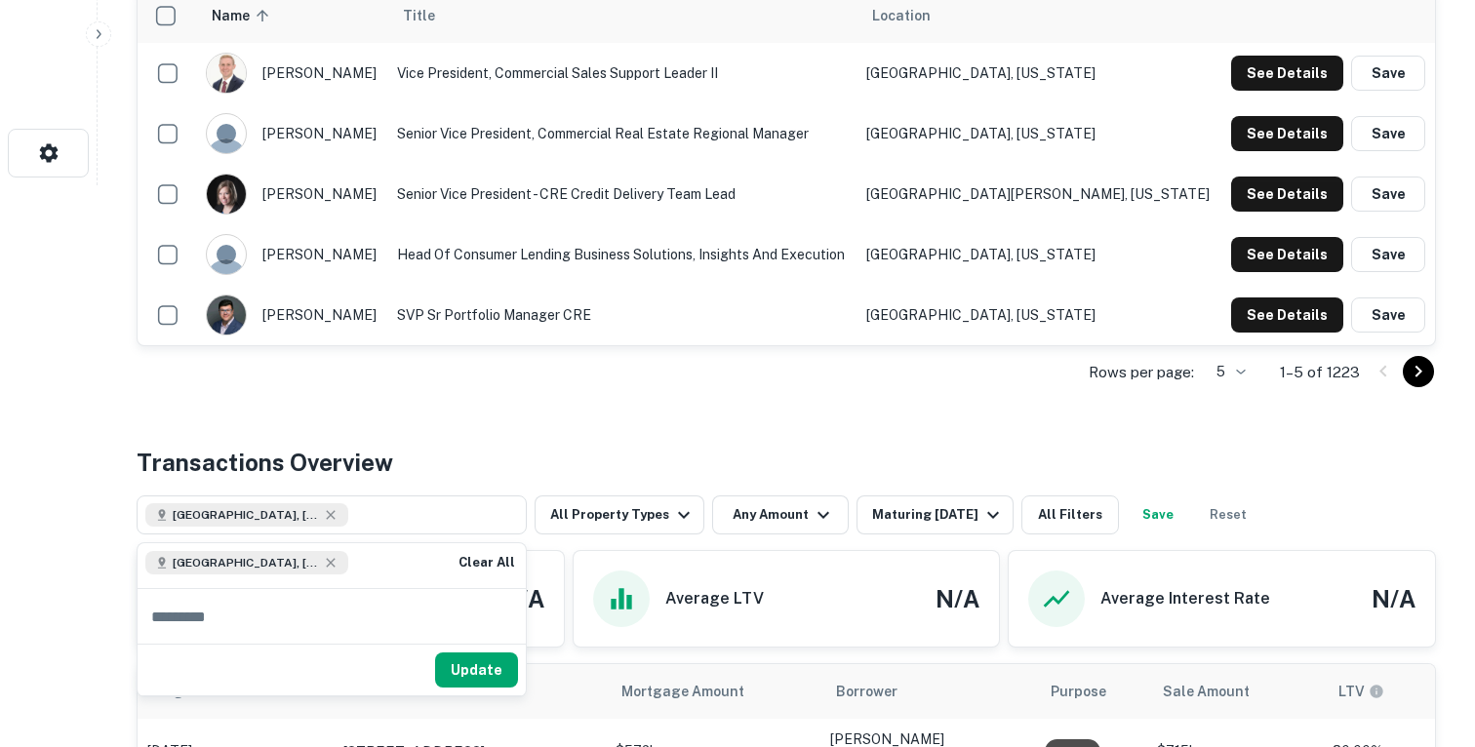
scroll to position [0, 0]
click at [501, 667] on button "Update" at bounding box center [476, 670] width 83 height 35
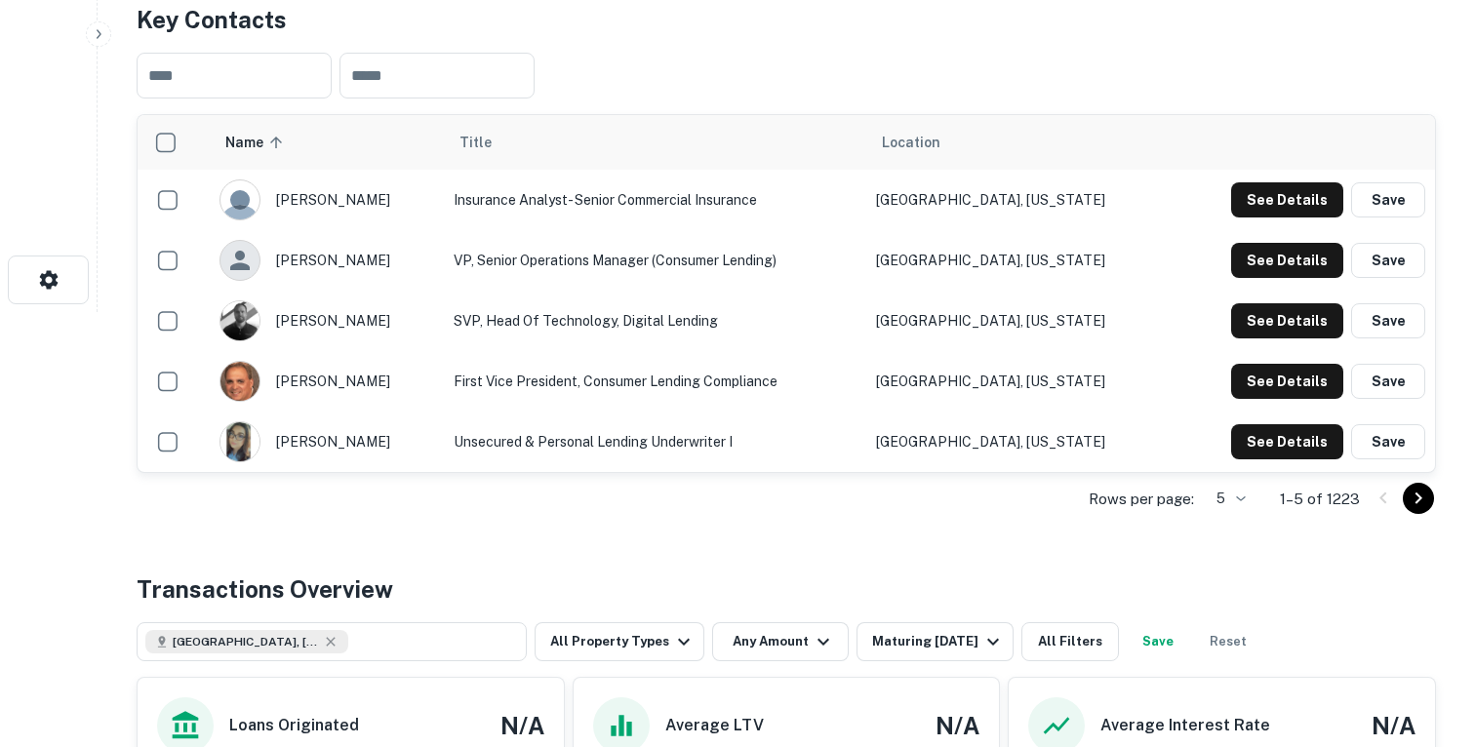
scroll to position [462, 0]
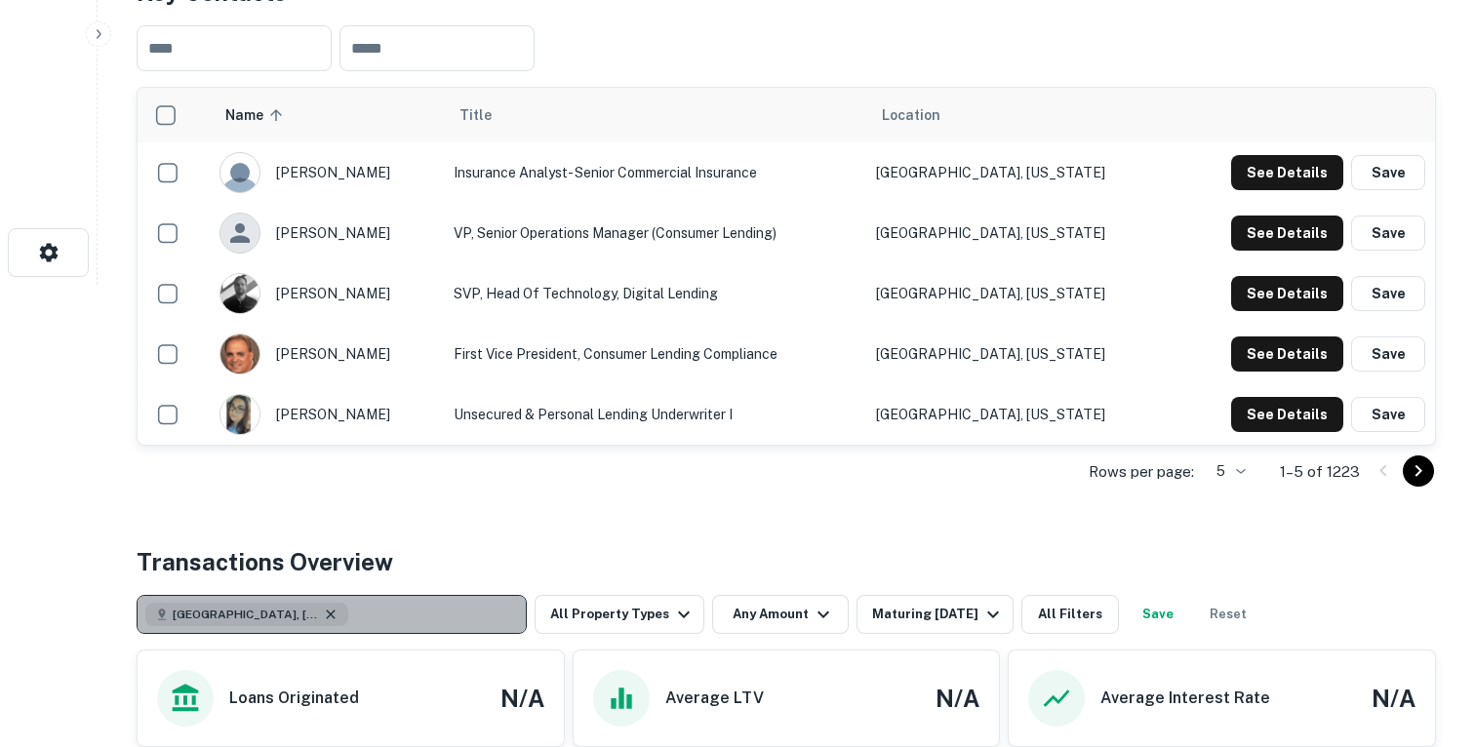
click at [323, 611] on icon "button" at bounding box center [331, 615] width 16 height 16
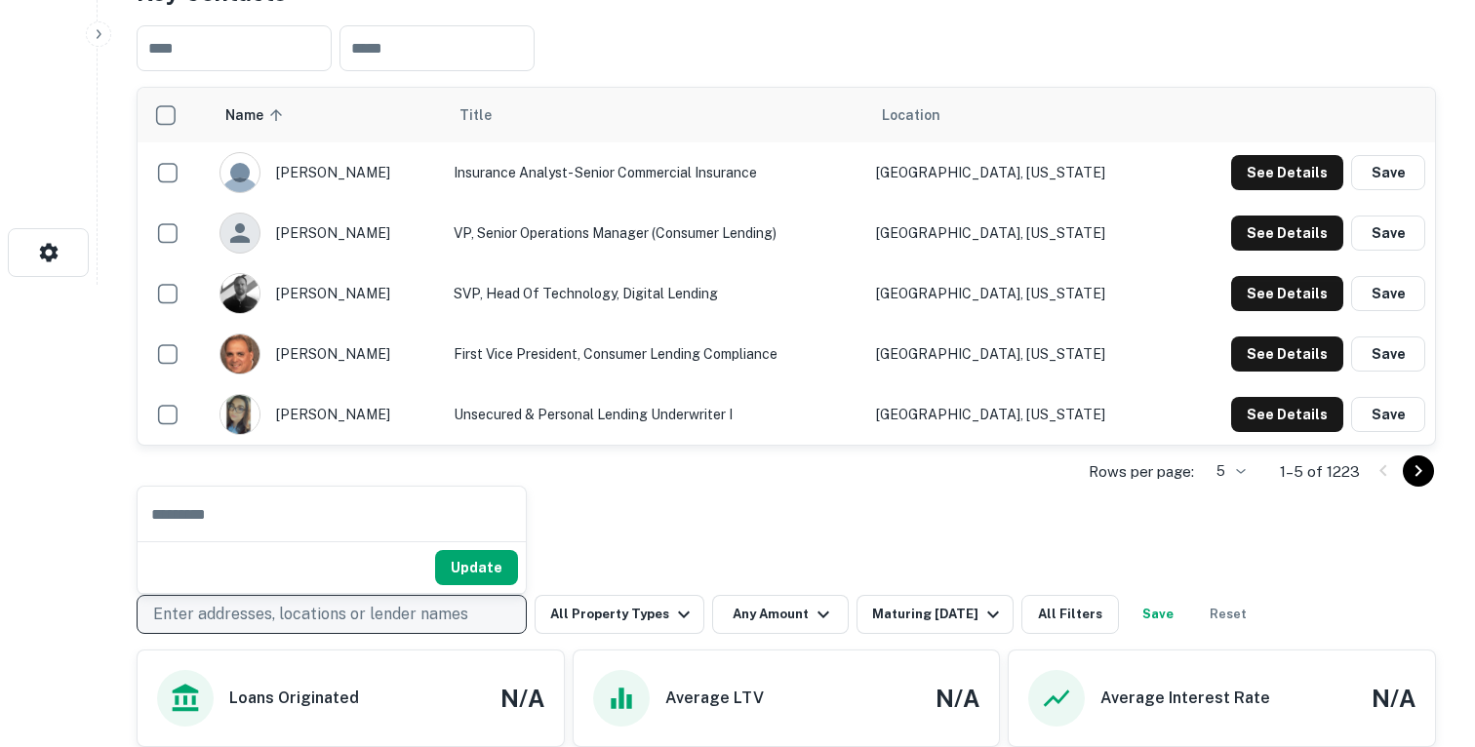
click at [414, 512] on input "text" at bounding box center [332, 514] width 388 height 55
type input "******"
click at [471, 573] on button "Update" at bounding box center [476, 567] width 83 height 35
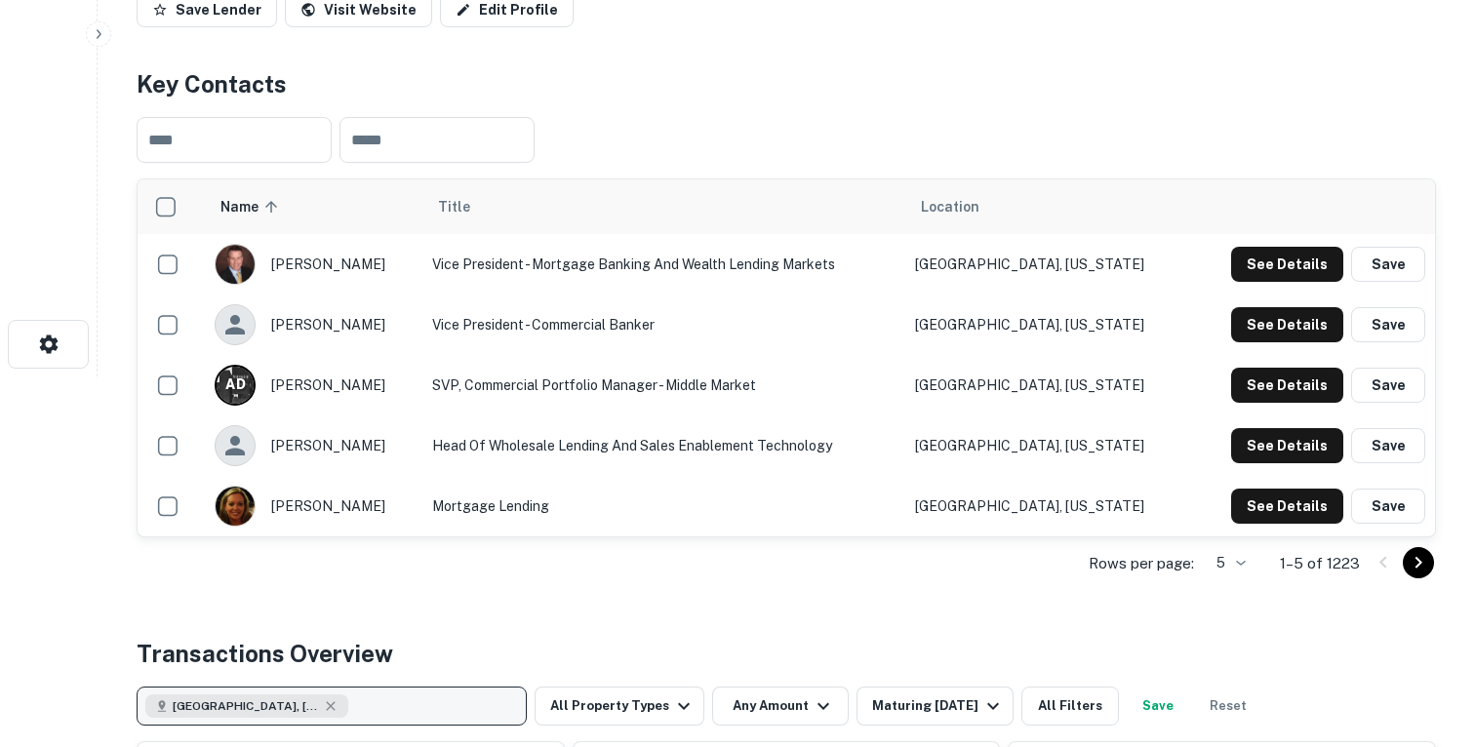
scroll to position [372, 0]
